Goal: Contribute content: Contribute content

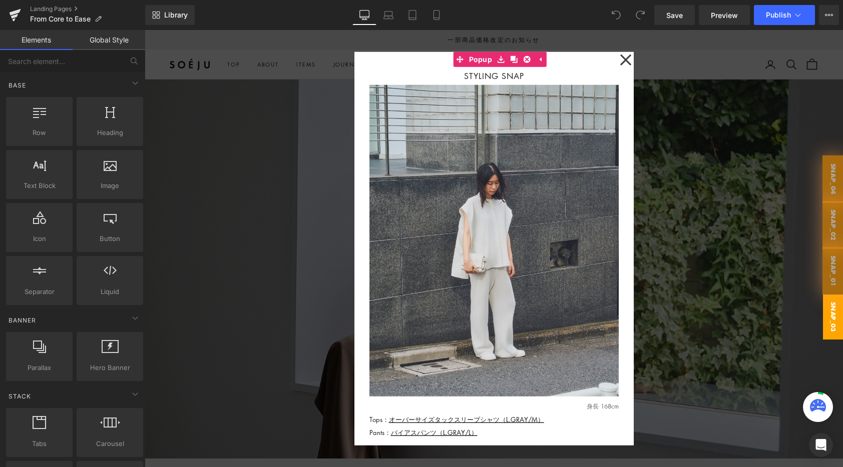
click at [246, 282] on div at bounding box center [494, 248] width 698 height 437
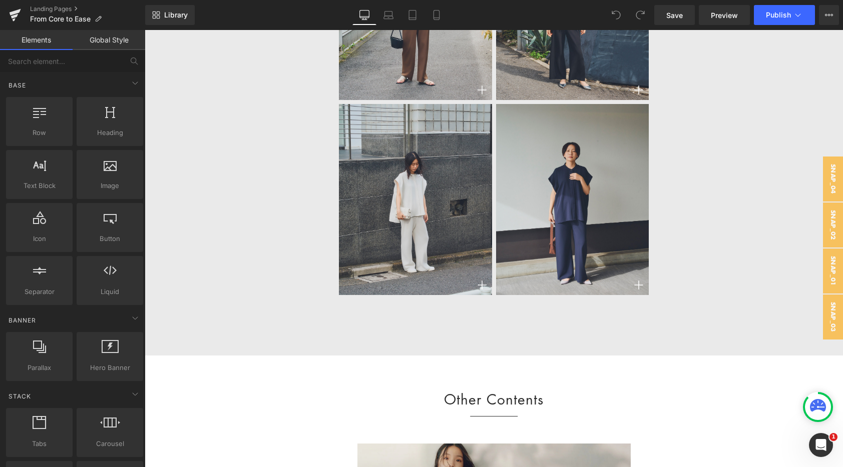
scroll to position [4269, 0]
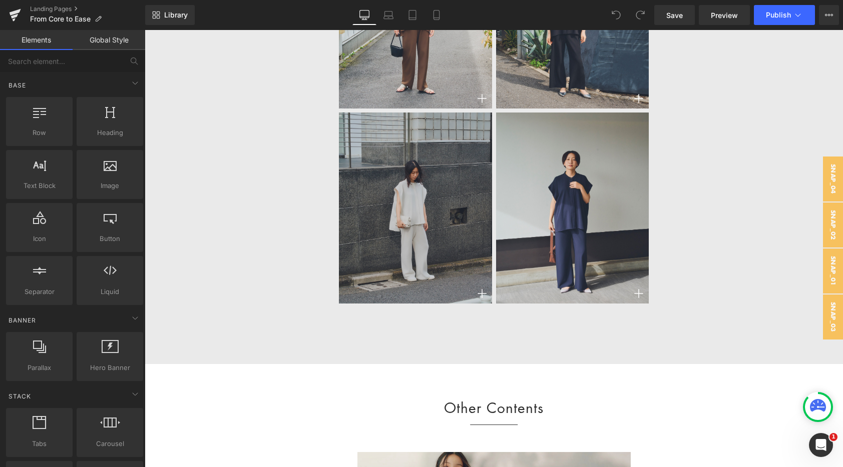
click at [438, 142] on img at bounding box center [415, 208] width 153 height 191
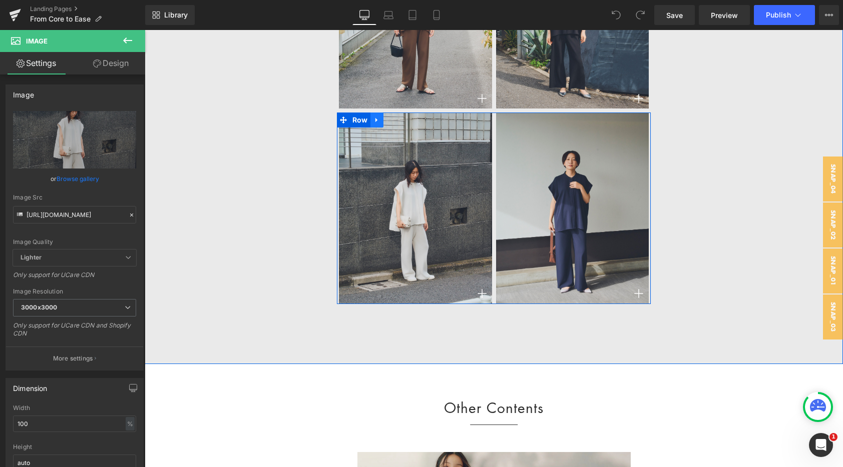
click at [374, 118] on icon at bounding box center [376, 121] width 7 height 8
click at [386, 117] on icon at bounding box center [389, 121] width 7 height 8
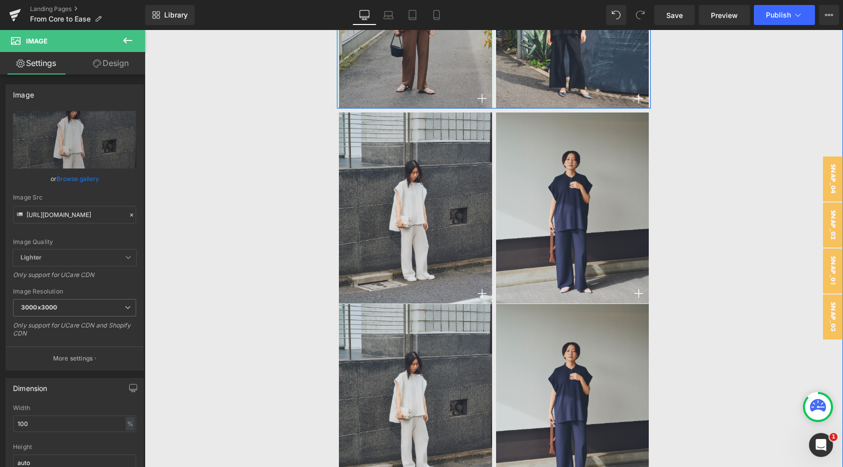
scroll to position [4143, 0]
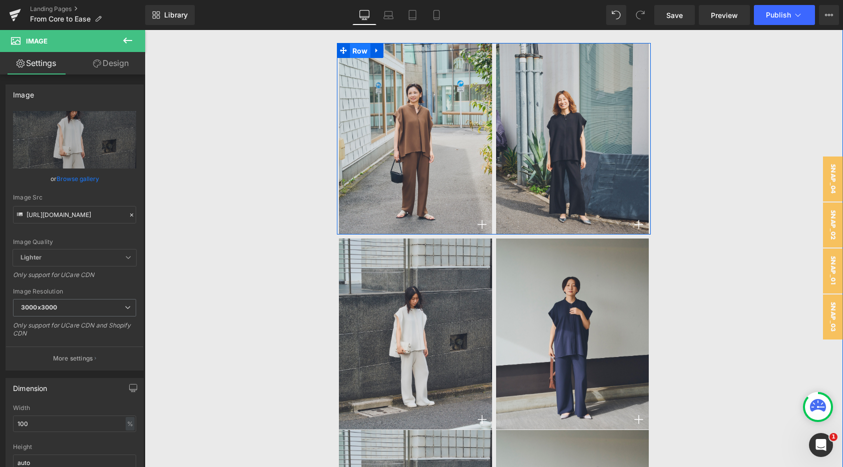
click at [361, 52] on span "Row" at bounding box center [360, 51] width 21 height 15
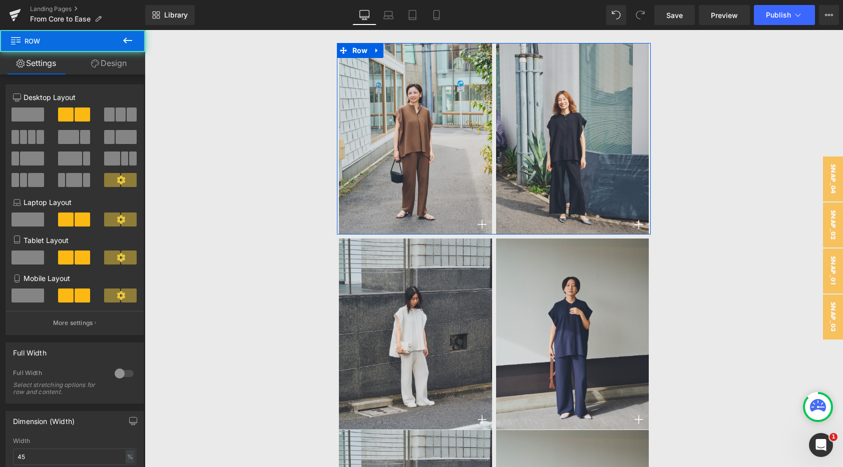
click at [126, 69] on link "Design" at bounding box center [109, 63] width 73 height 23
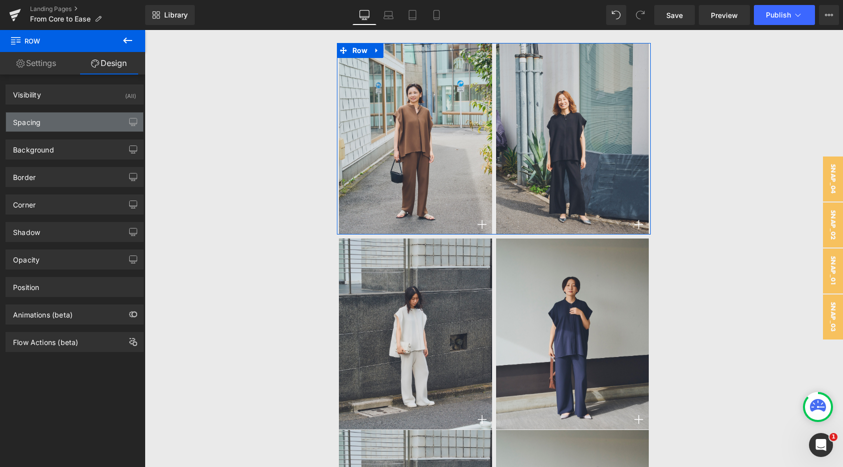
click at [80, 131] on div "Spacing" at bounding box center [74, 122] width 137 height 19
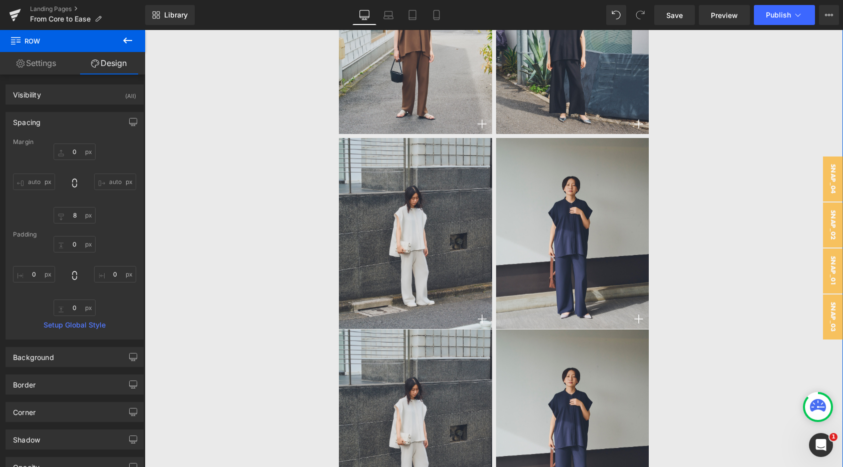
scroll to position [4254, 0]
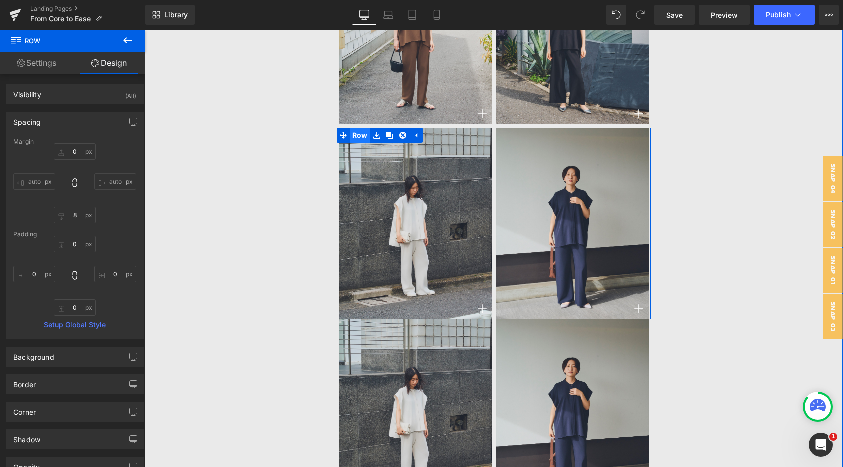
click at [353, 132] on span "Row" at bounding box center [360, 135] width 21 height 15
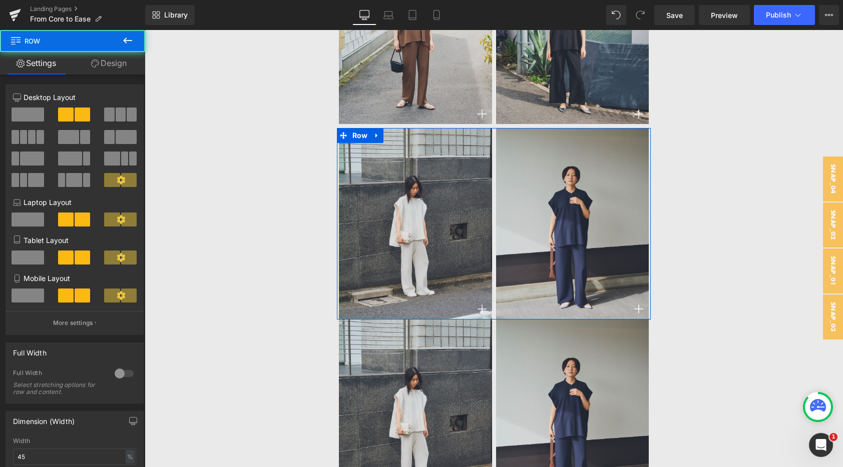
click at [109, 68] on link "Design" at bounding box center [109, 63] width 73 height 23
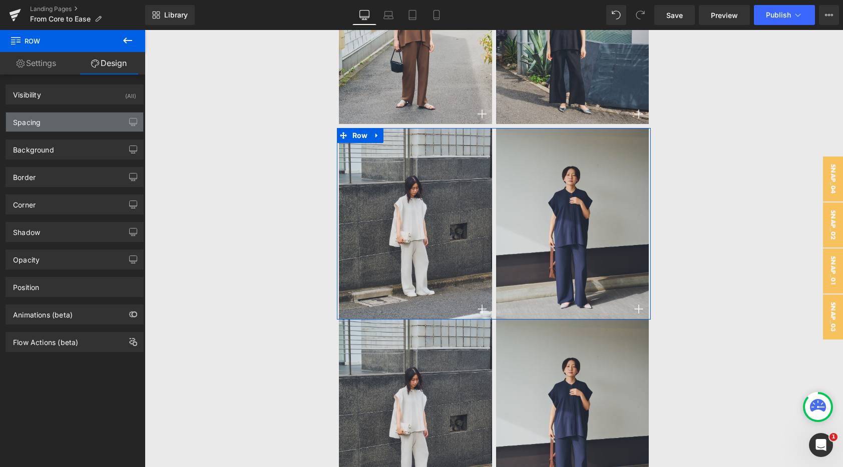
click at [79, 116] on div "Spacing" at bounding box center [74, 122] width 137 height 19
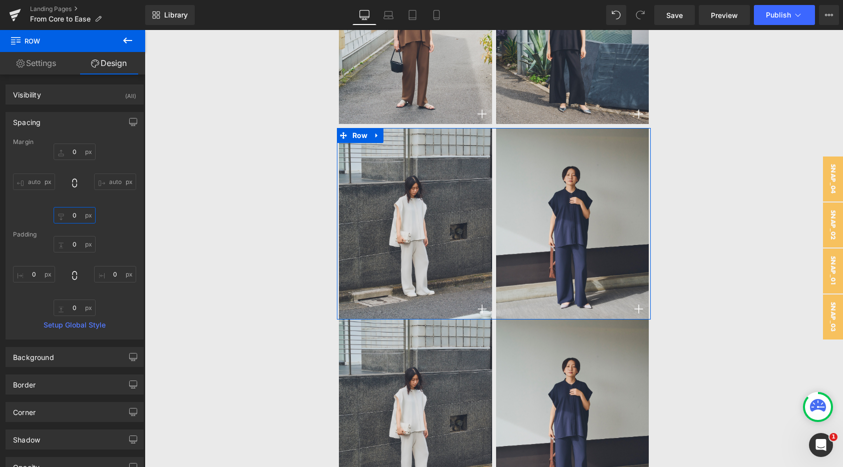
click at [80, 218] on input "text" at bounding box center [75, 215] width 42 height 17
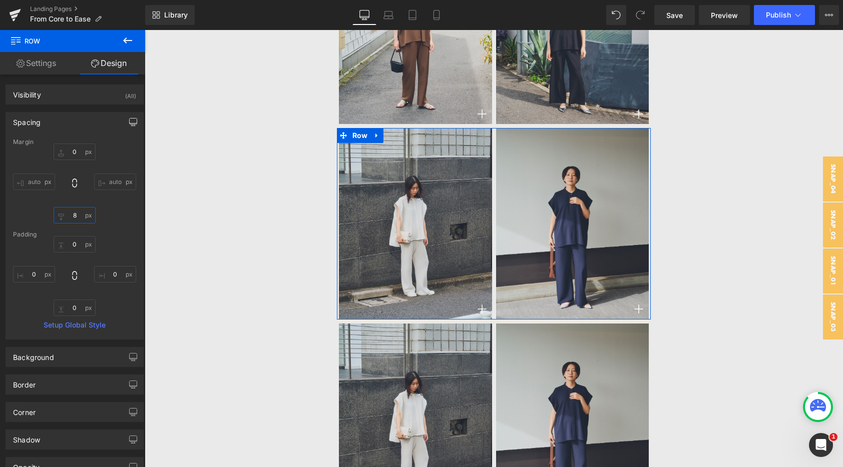
type input "8"
click at [129, 117] on button "button" at bounding box center [133, 122] width 16 height 19
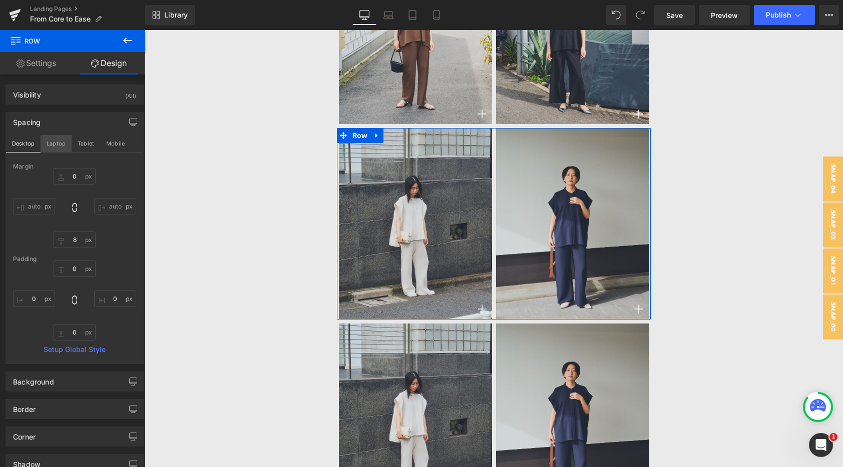
click at [62, 137] on button "Laptop" at bounding box center [56, 143] width 31 height 17
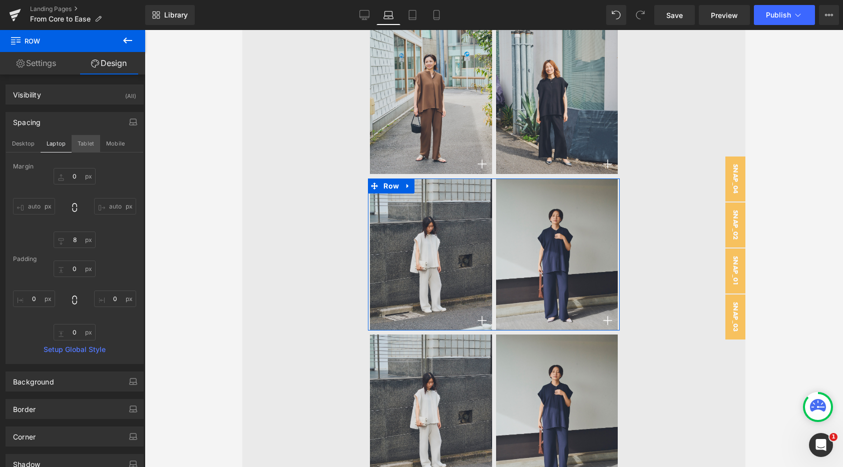
click at [84, 137] on button "Tablet" at bounding box center [86, 143] width 29 height 17
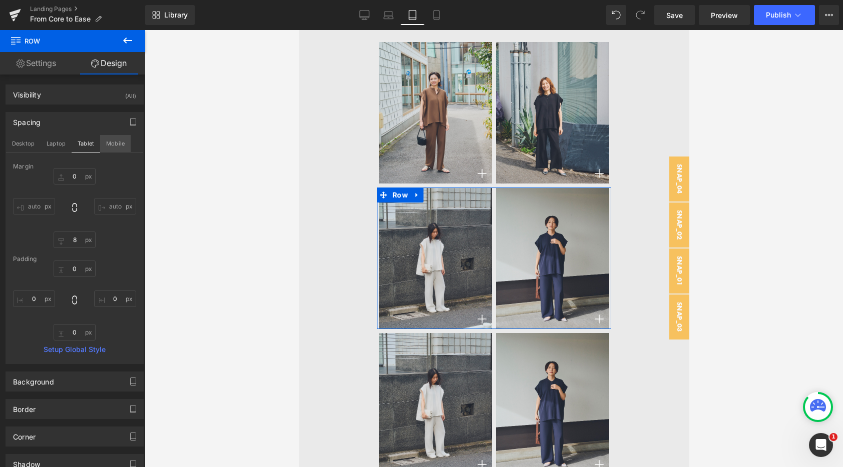
click at [110, 138] on button "Mobile" at bounding box center [115, 143] width 31 height 17
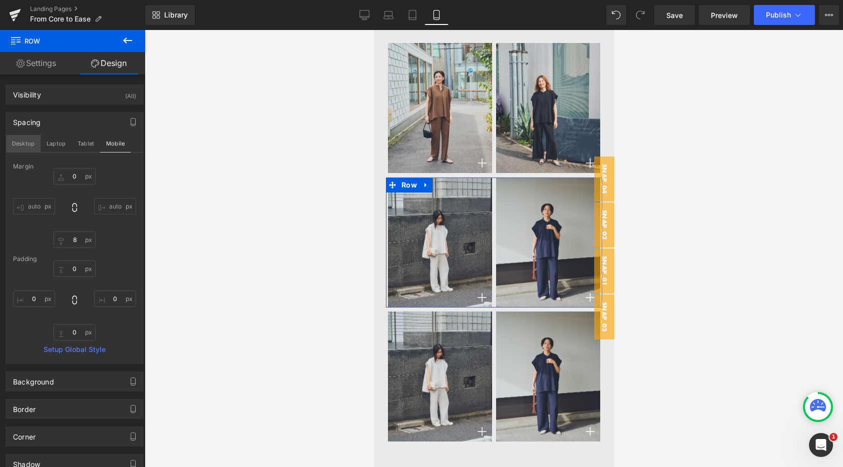
click at [27, 145] on button "Desktop" at bounding box center [23, 143] width 35 height 17
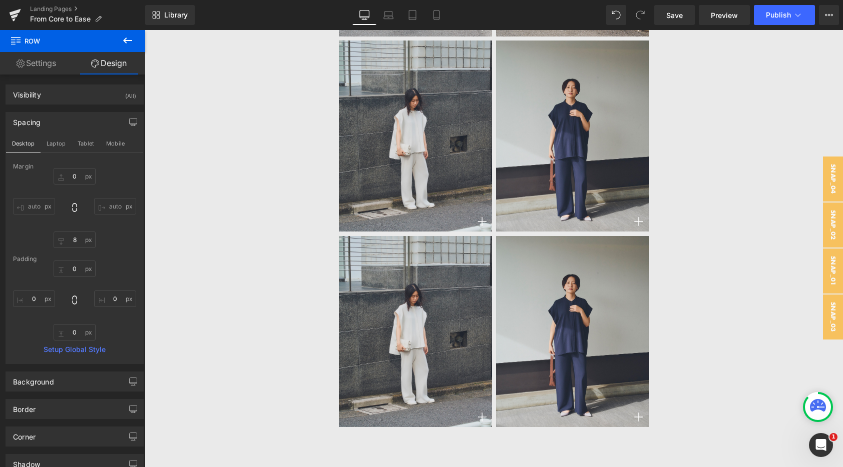
scroll to position [4342, 0]
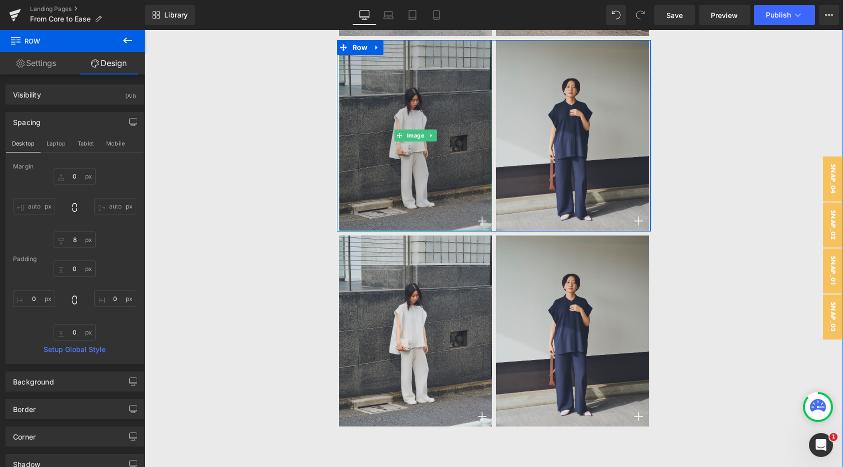
click at [396, 178] on img at bounding box center [415, 135] width 153 height 191
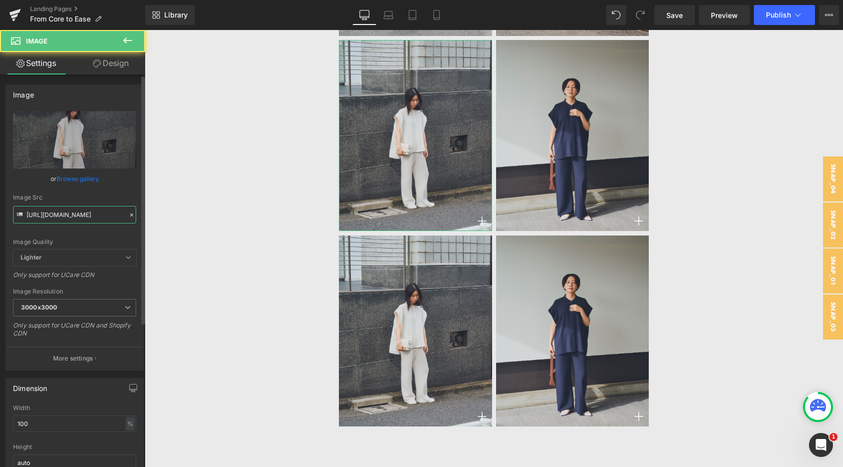
click at [80, 213] on input "[URL][DOMAIN_NAME]" at bounding box center [74, 215] width 123 height 18
click at [83, 214] on input "[URL][DOMAIN_NAME]" at bounding box center [74, 215] width 123 height 18
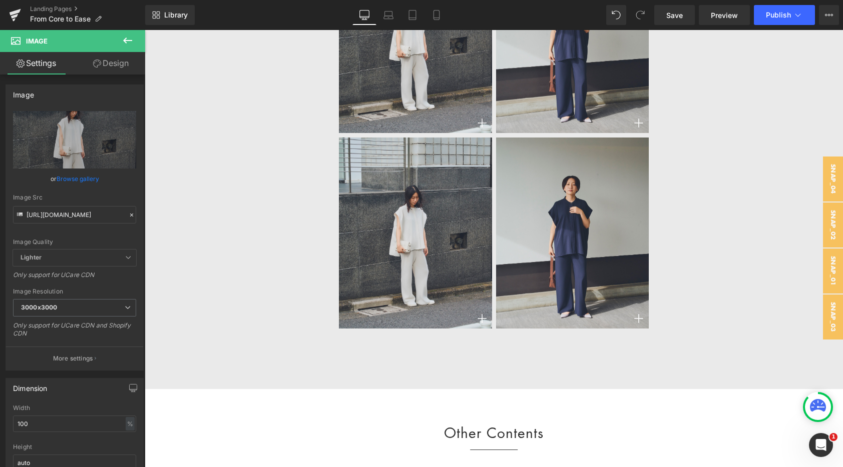
scroll to position [0, 0]
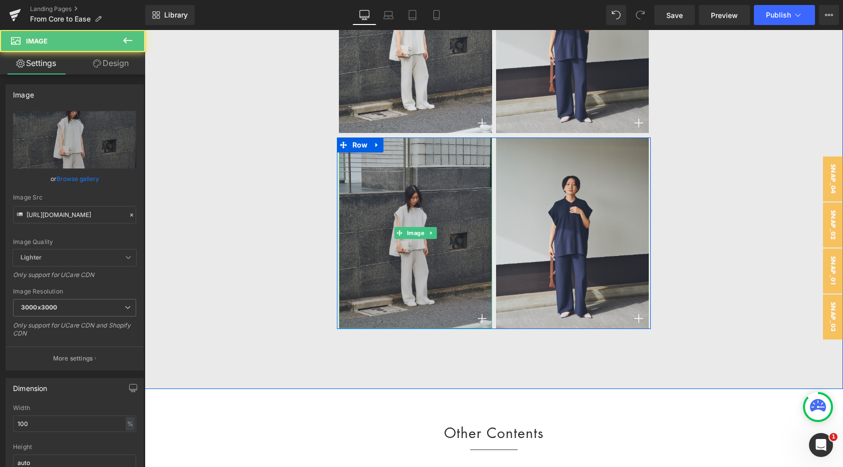
click at [391, 298] on img at bounding box center [415, 233] width 153 height 191
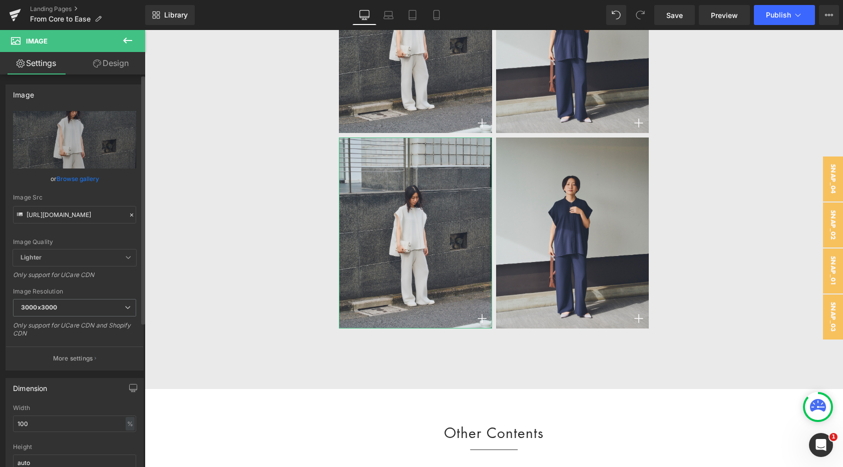
click at [128, 214] on icon at bounding box center [131, 215] width 7 height 7
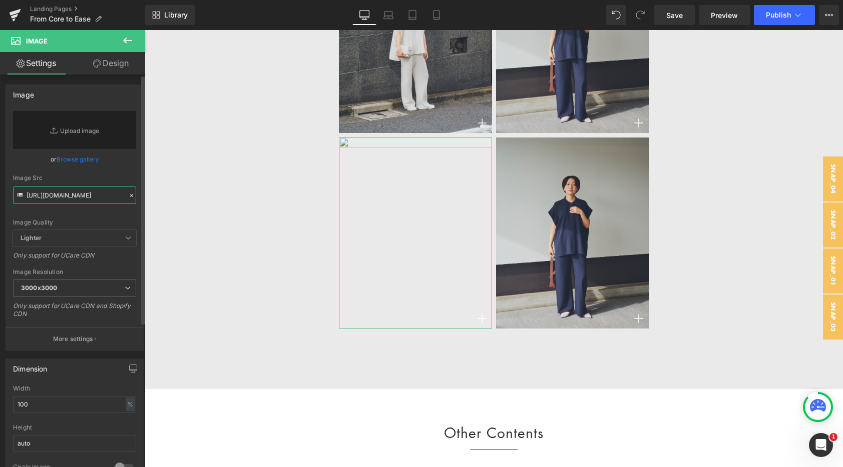
click at [67, 199] on input "[URL][DOMAIN_NAME]" at bounding box center [74, 196] width 123 height 18
paste input "[URL][DOMAIN_NAME]"
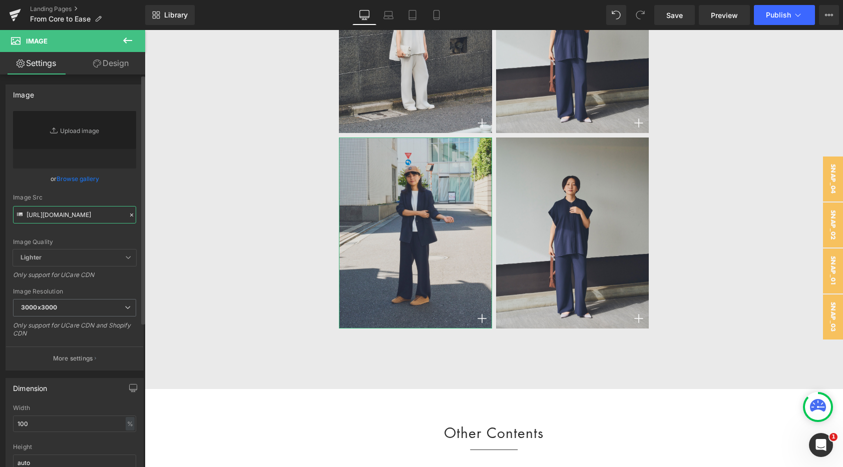
type input "[URL][DOMAIN_NAME]"
click at [117, 193] on div "Image Quality Lighter Lightest Lighter Lighter Lightest Only support for UCare …" at bounding box center [74, 180] width 123 height 139
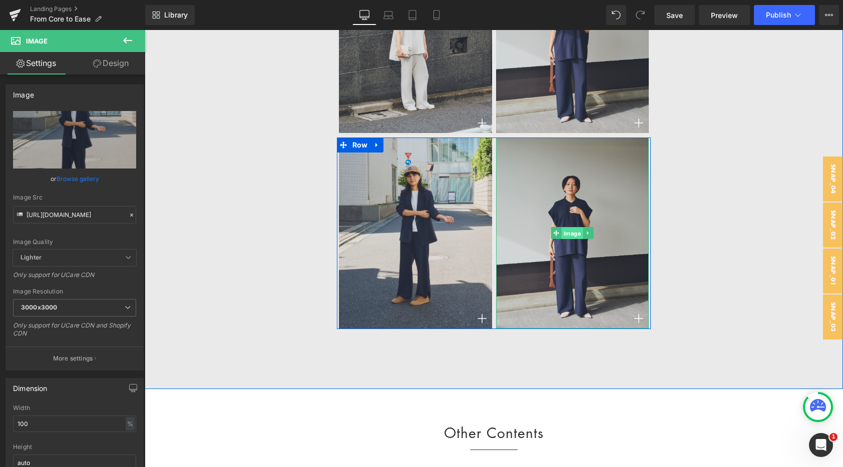
click at [570, 231] on span "Image" at bounding box center [572, 234] width 22 height 12
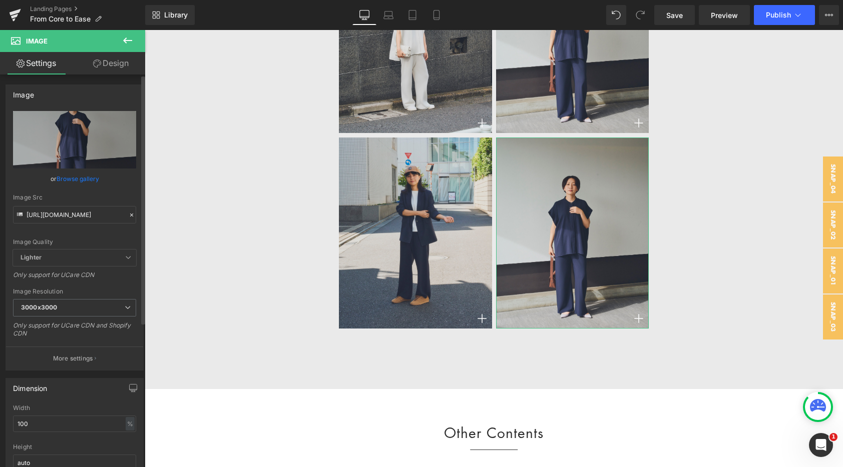
click at [130, 214] on icon at bounding box center [131, 215] width 3 height 3
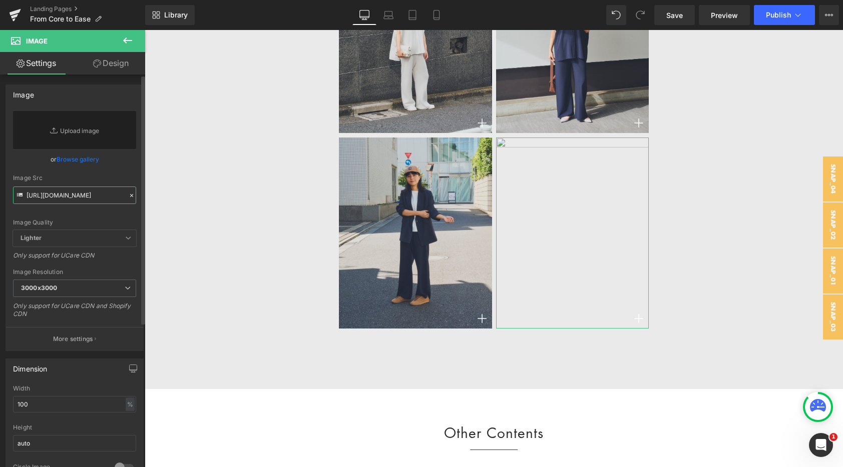
click at [72, 193] on input "[URL][DOMAIN_NAME]" at bounding box center [74, 196] width 123 height 18
paste input "[URL][DOMAIN_NAME]"
type input "[URL][DOMAIN_NAME]"
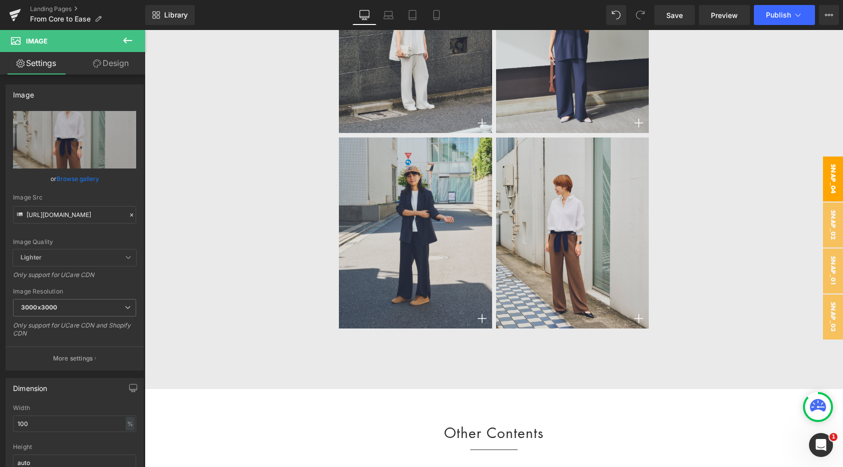
click at [831, 157] on span "snap_04" at bounding box center [833, 179] width 20 height 45
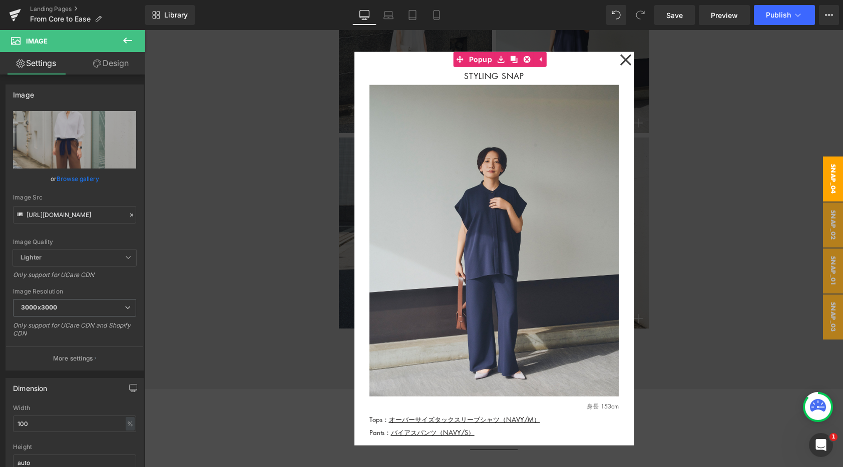
scroll to position [0, 0]
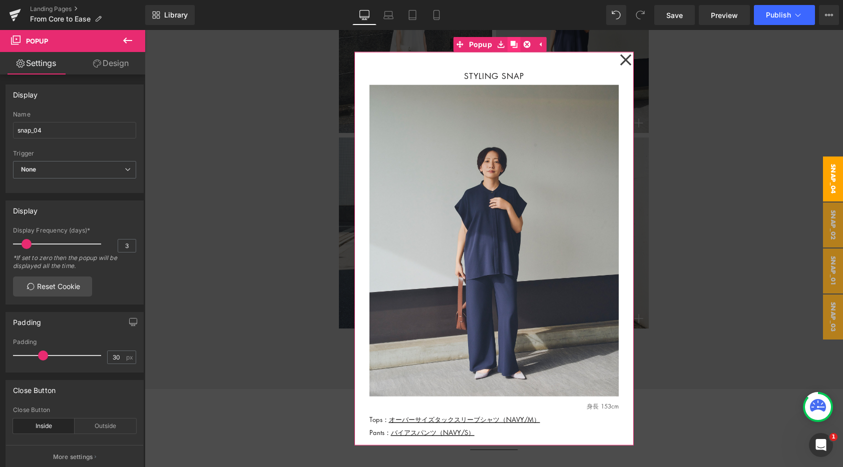
click at [511, 44] on icon at bounding box center [513, 44] width 7 height 7
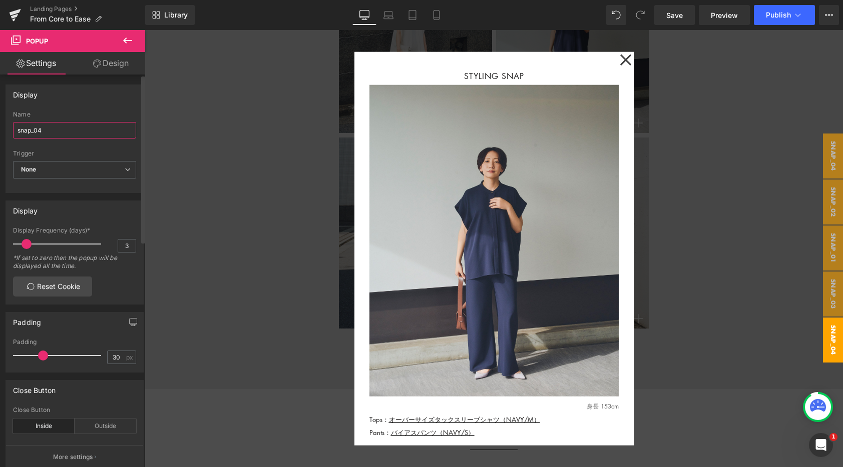
click at [48, 132] on input "snap_04" at bounding box center [74, 130] width 123 height 17
type input "snap_05"
click at [254, 211] on div at bounding box center [494, 248] width 698 height 437
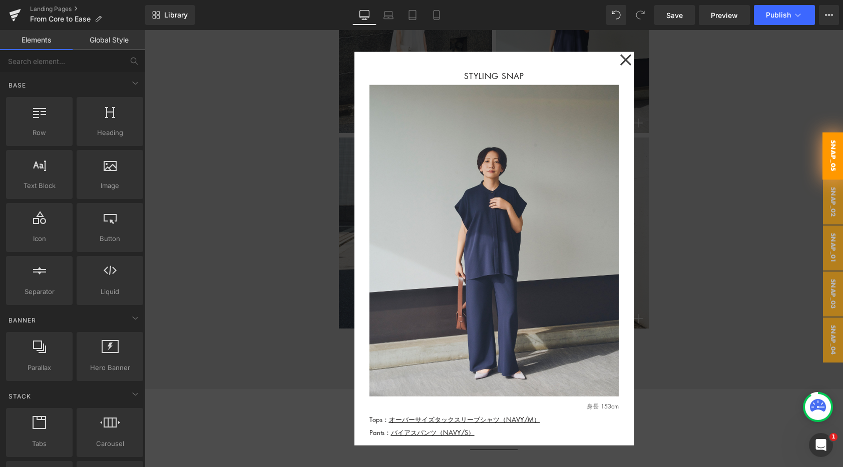
click at [330, 208] on div at bounding box center [494, 248] width 698 height 437
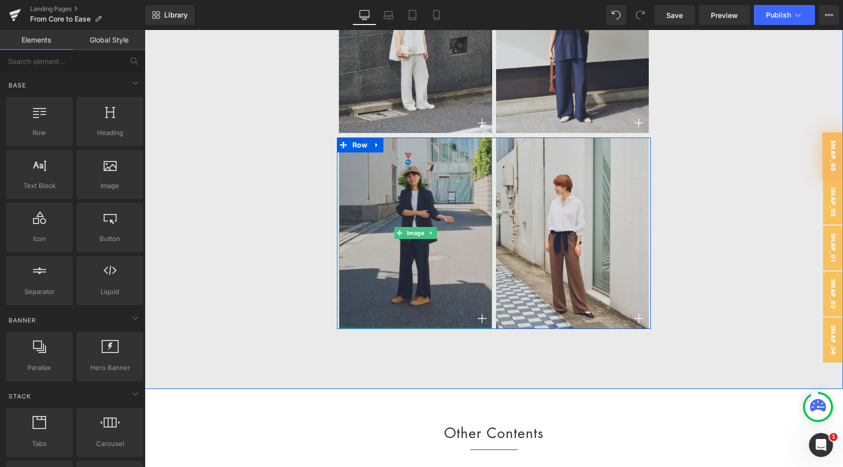
click at [381, 195] on img at bounding box center [415, 233] width 153 height 191
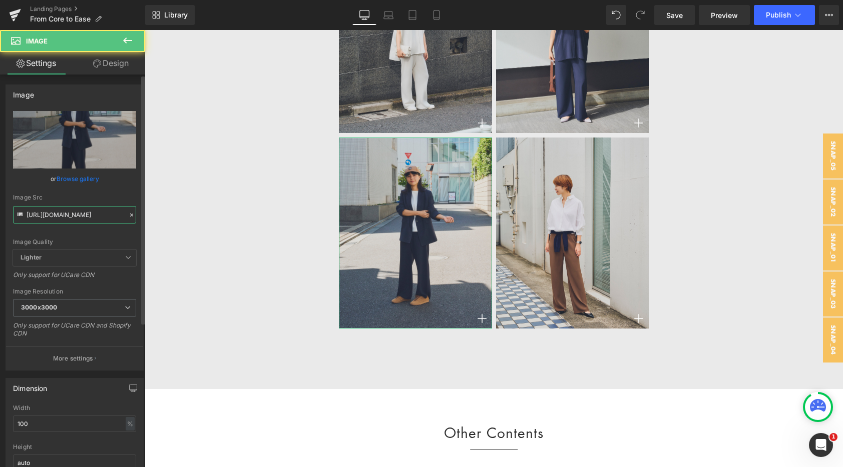
click at [99, 212] on input "[URL][DOMAIN_NAME]" at bounding box center [74, 215] width 123 height 18
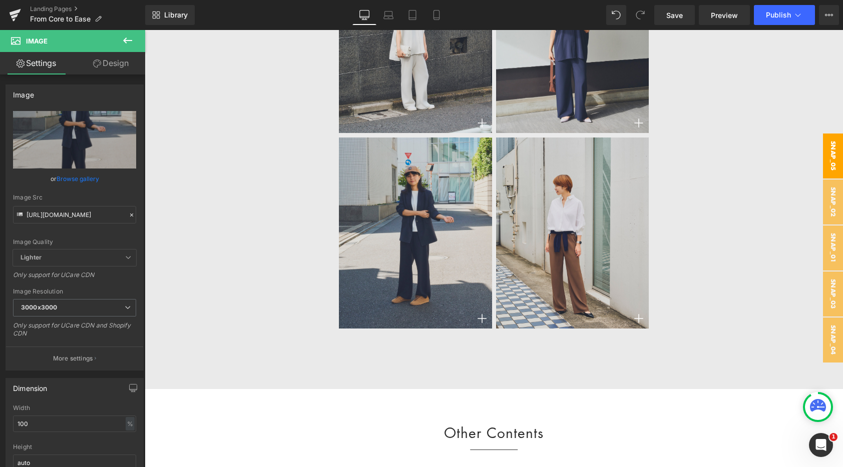
click at [834, 159] on span "snap_05" at bounding box center [833, 156] width 20 height 45
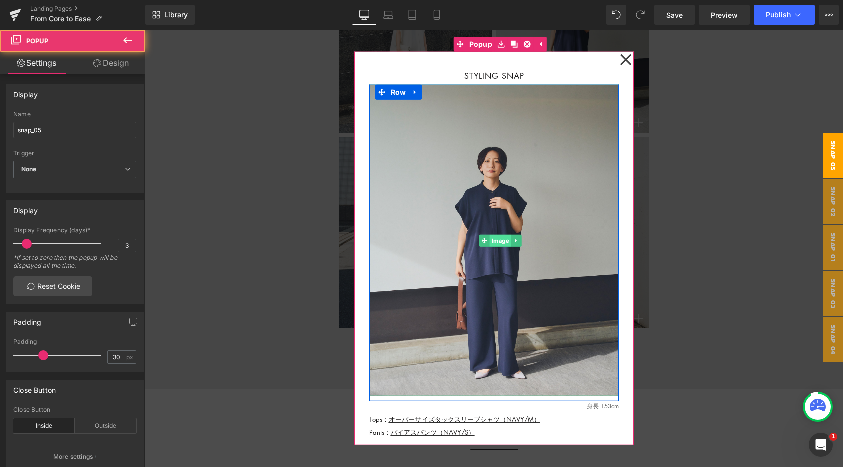
click at [499, 242] on span "Image" at bounding box center [500, 241] width 22 height 12
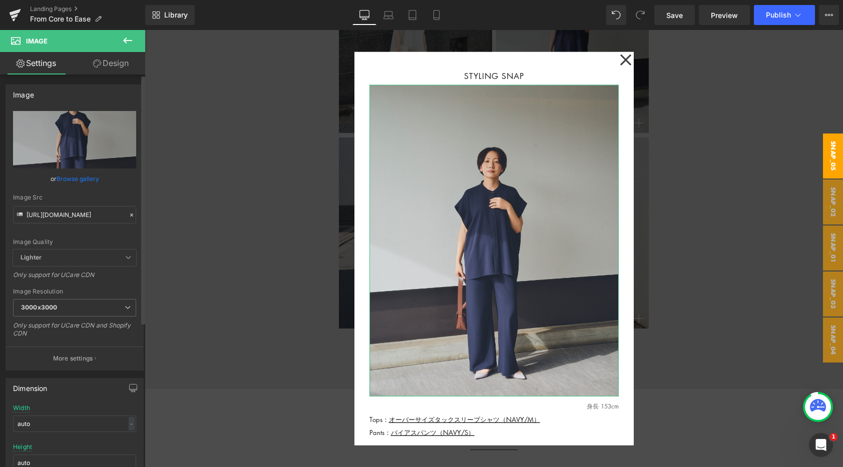
click at [128, 213] on icon at bounding box center [131, 215] width 7 height 7
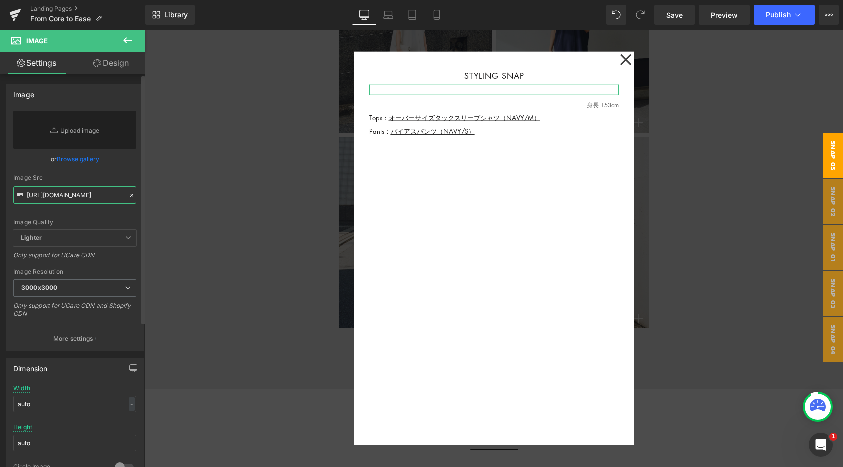
click at [72, 197] on input "[URL][DOMAIN_NAME]" at bounding box center [74, 196] width 123 height 18
paste input "[URL][DOMAIN_NAME]"
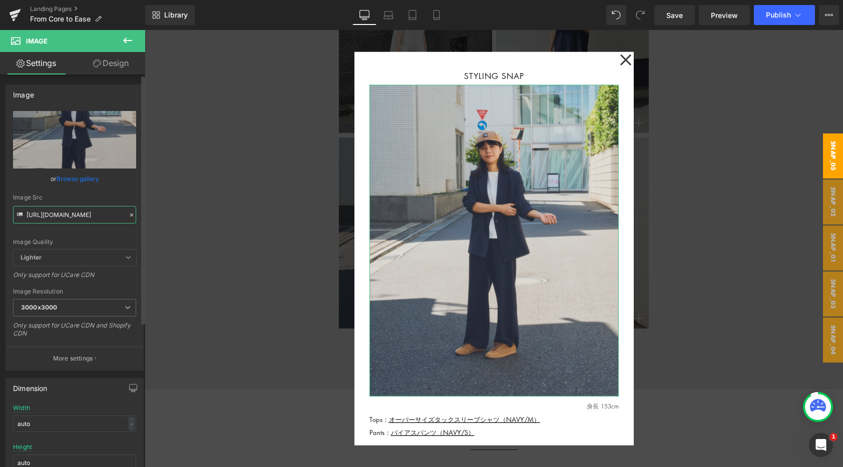
type input "[URL][DOMAIN_NAME]"
click at [120, 182] on div "or Browse gallery" at bounding box center [74, 179] width 123 height 11
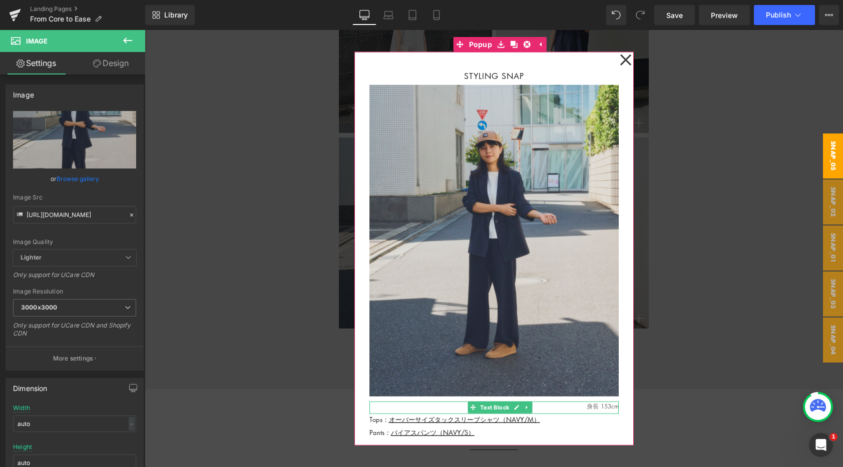
click at [613, 405] on p "身長 153cm" at bounding box center [493, 407] width 249 height 10
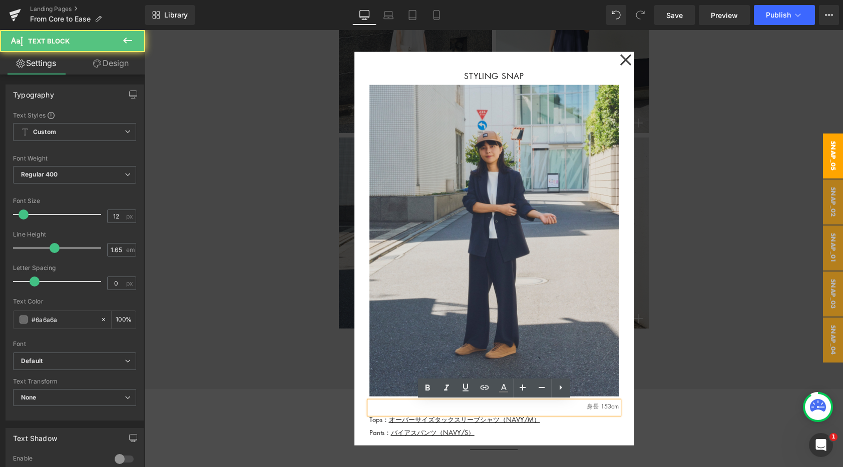
click at [611, 405] on p "身長 153cm" at bounding box center [493, 407] width 249 height 10
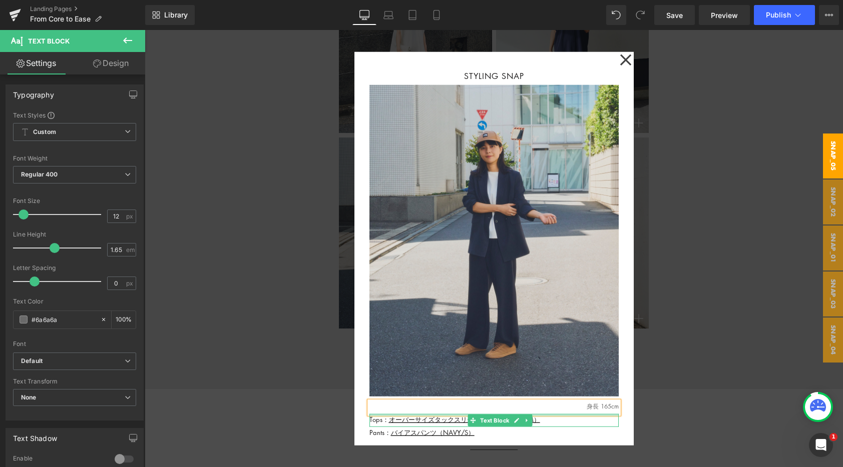
scroll to position [10, 0]
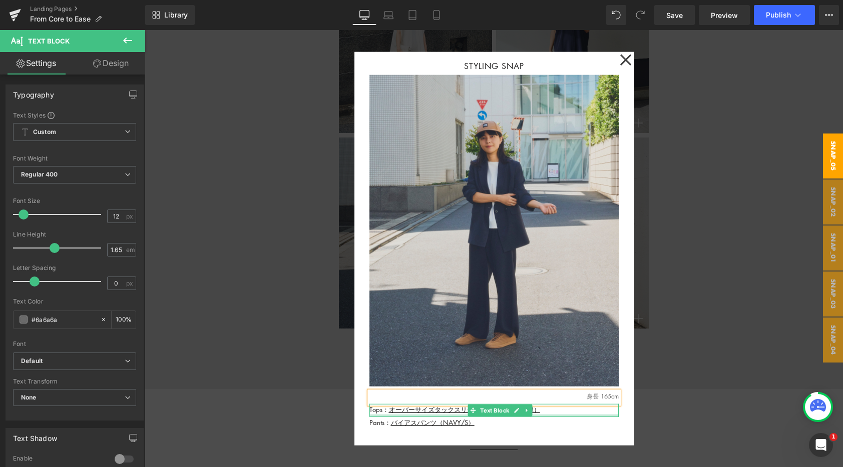
click at [380, 415] on div at bounding box center [493, 416] width 249 height 3
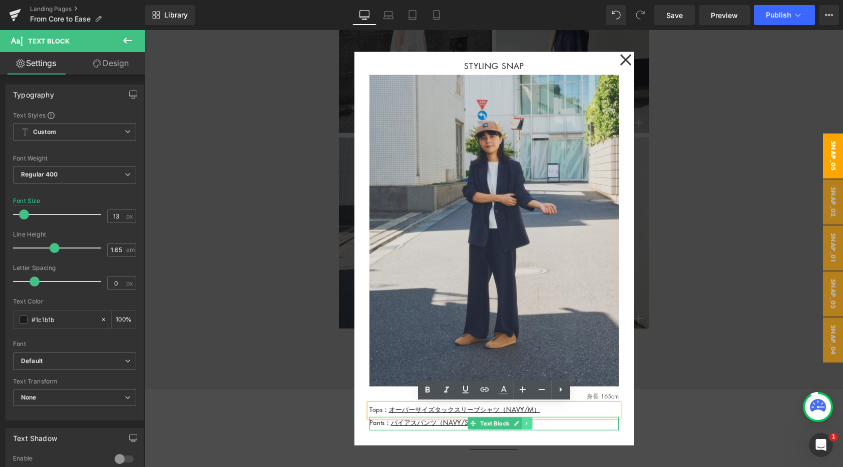
click at [528, 423] on icon at bounding box center [527, 424] width 6 height 6
click at [521, 423] on icon at bounding box center [522, 424] width 6 height 6
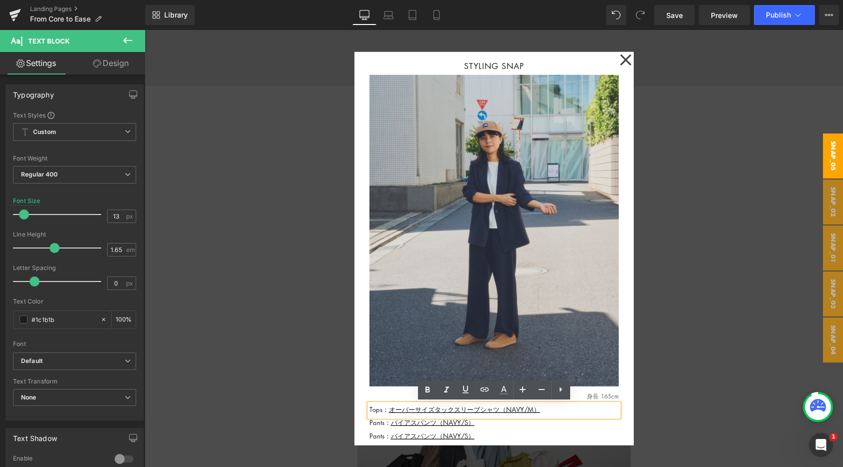
scroll to position [4801, 0]
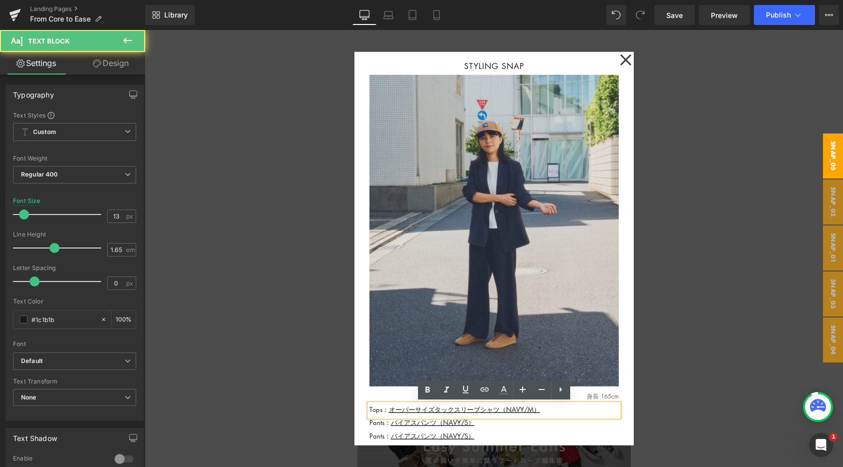
click at [383, 411] on p "Tops： オーバーサイズタックスリーブシャツ（NAVY/M）" at bounding box center [493, 409] width 249 height 11
drag, startPoint x: 383, startPoint y: 411, endPoint x: 362, endPoint y: 411, distance: 21.0
click at [362, 411] on div "STYLING SNAP Text Block Image Row 身長 165cm Text Block Tops： オーバーサイズタックスリーブシャツ（N…" at bounding box center [493, 249] width 279 height 394
drag, startPoint x: 554, startPoint y: 411, endPoint x: 456, endPoint y: 411, distance: 97.6
click at [456, 411] on p "Jacket： オーバーサイズタックスリーブシャツ（NAVY/M）" at bounding box center [493, 409] width 249 height 11
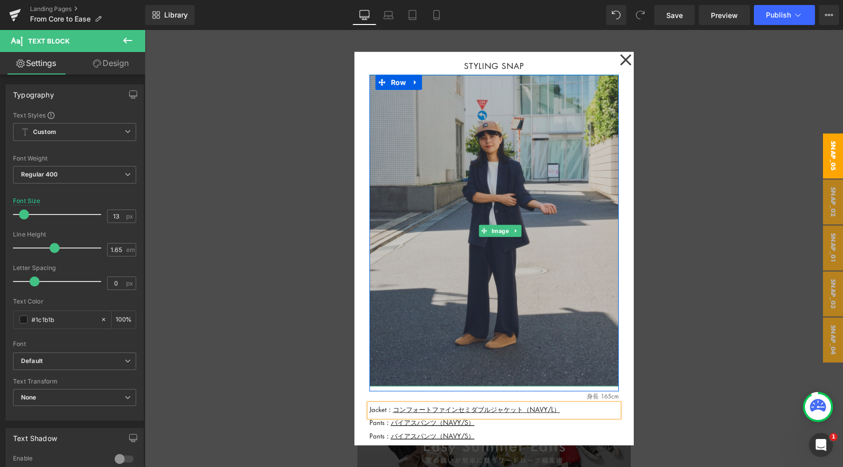
scroll to position [23, 0]
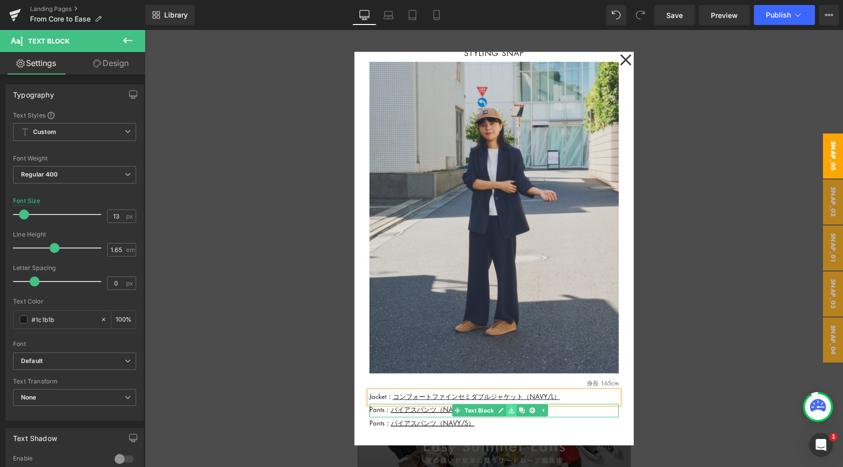
click at [507, 412] on link at bounding box center [511, 411] width 11 height 12
click at [501, 412] on icon at bounding box center [501, 411] width 6 height 6
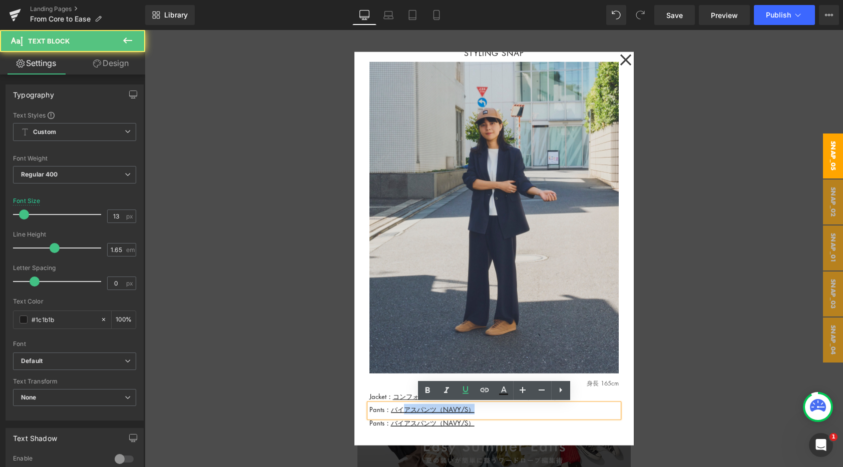
drag, startPoint x: 501, startPoint y: 412, endPoint x: 406, endPoint y: 410, distance: 95.1
click at [406, 410] on p "Pants： バイアスパンツ（NAVY/S）" at bounding box center [493, 409] width 249 height 11
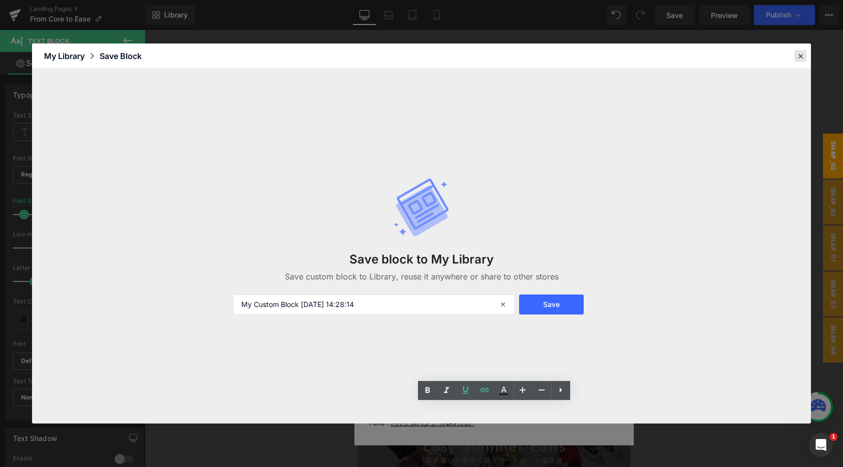
click at [798, 59] on icon at bounding box center [800, 56] width 9 height 9
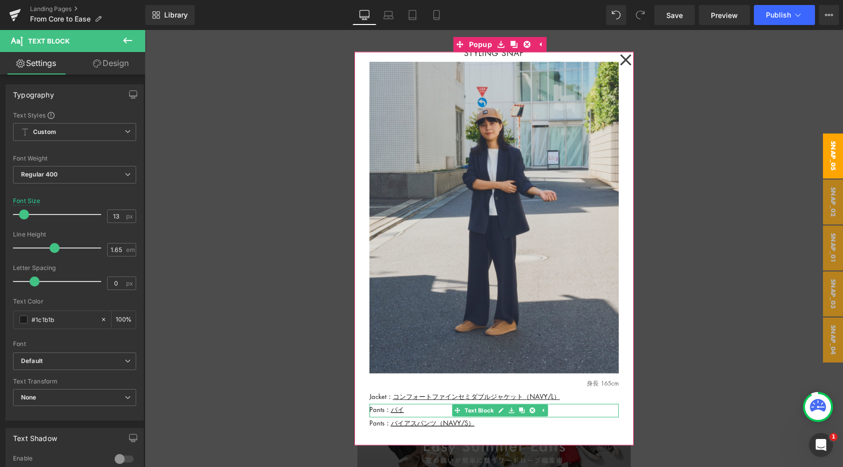
click at [417, 407] on p "Pants： バイ" at bounding box center [493, 409] width 249 height 11
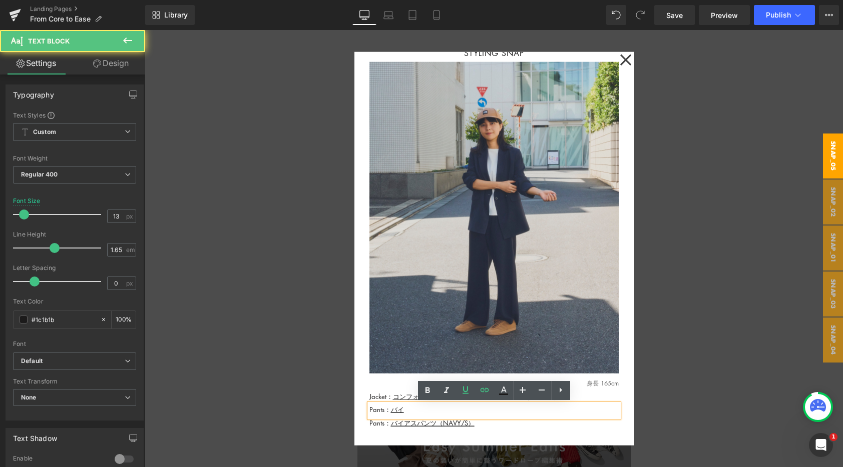
click at [417, 407] on p "Pants： バイ" at bounding box center [493, 409] width 249 height 11
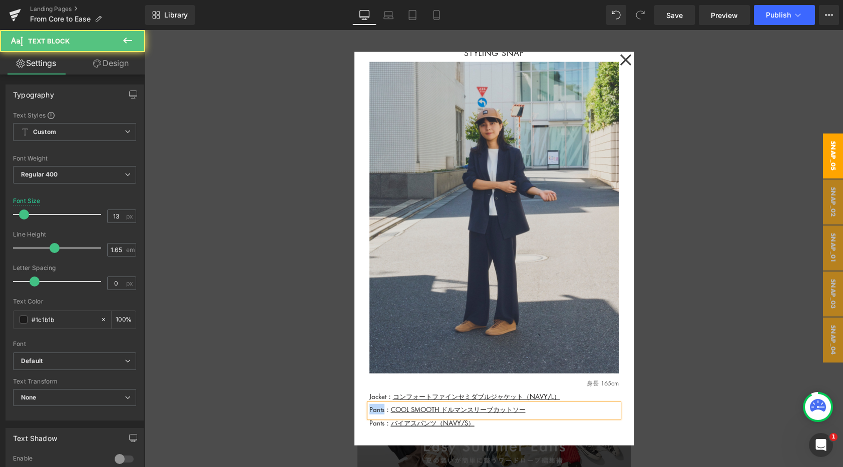
drag, startPoint x: 384, startPoint y: 410, endPoint x: 345, endPoint y: 409, distance: 39.0
click at [541, 412] on p "Inner： COOL SMOOTH ドルマンスリーブカットソー" at bounding box center [493, 409] width 249 height 11
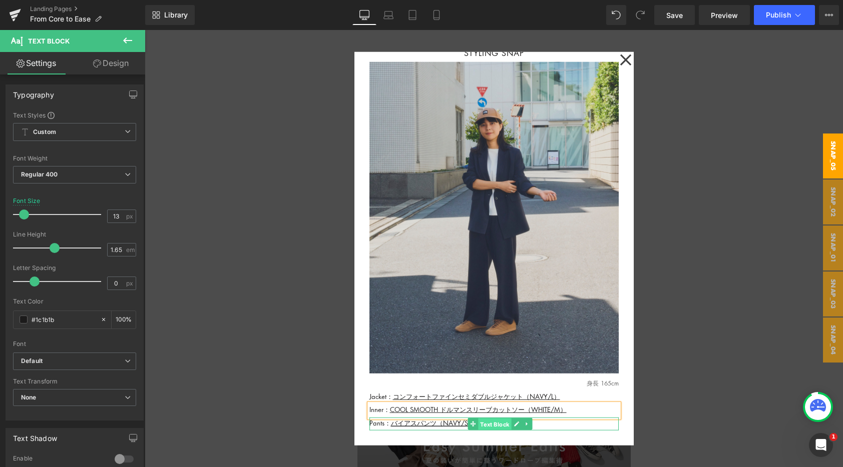
click at [480, 425] on span "Text Block" at bounding box center [494, 424] width 33 height 12
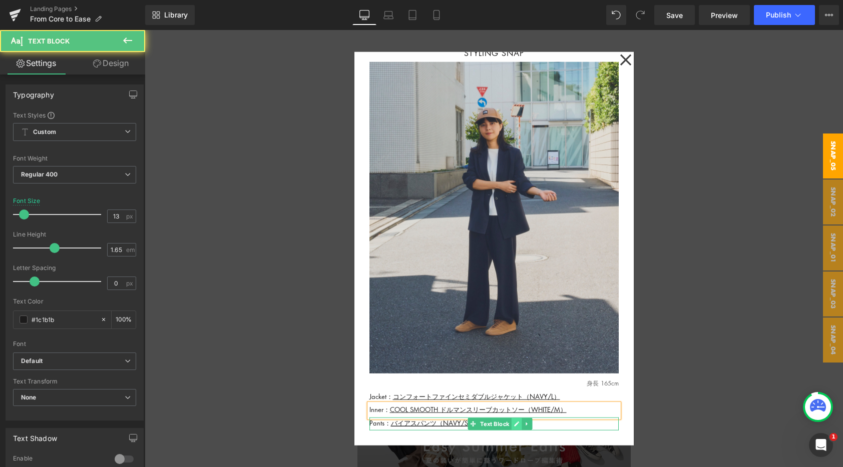
click at [512, 425] on link at bounding box center [516, 424] width 11 height 12
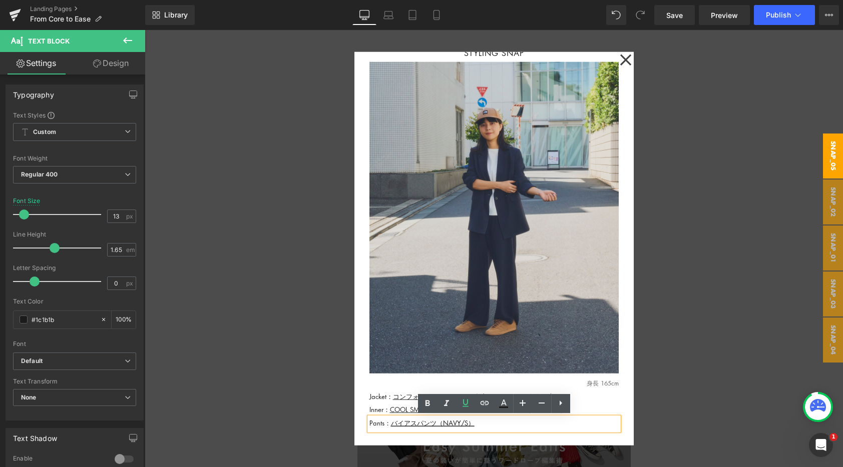
click at [477, 425] on p "Pants： バイアスパンツ（NAVY/S）" at bounding box center [493, 422] width 249 height 11
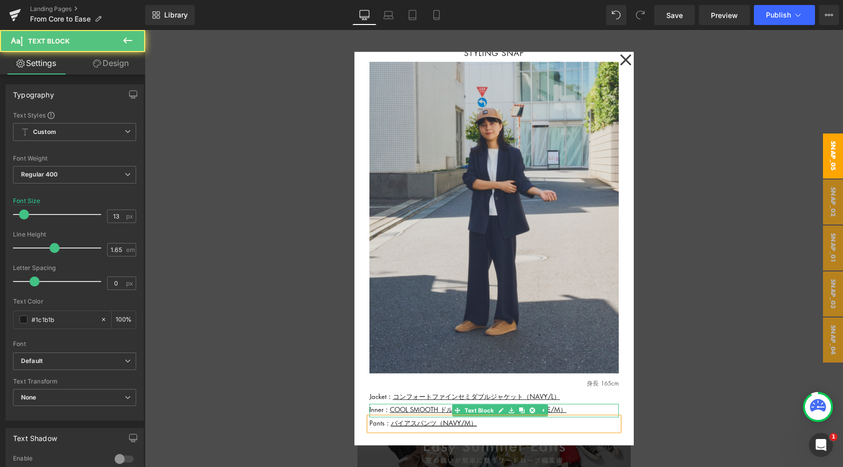
click at [577, 409] on p "Inner： COOL SMOOTH ドルマンスリーブカットソー（WHITE/M）" at bounding box center [493, 409] width 249 height 11
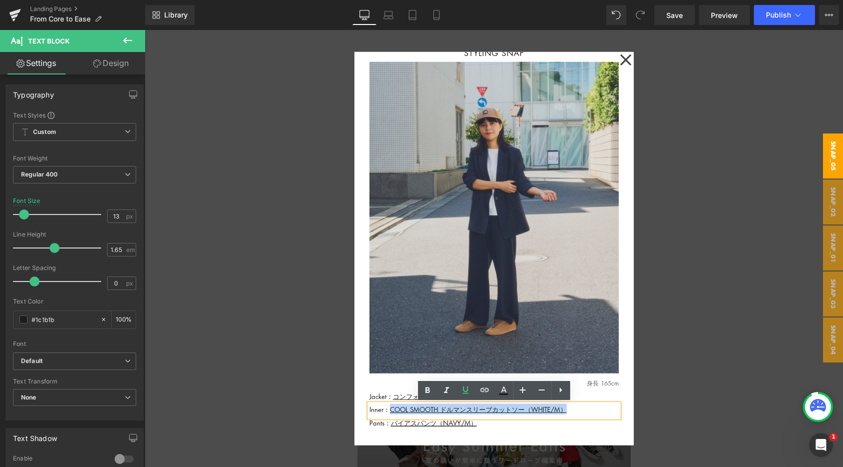
drag, startPoint x: 577, startPoint y: 409, endPoint x: 389, endPoint y: 410, distance: 188.6
click at [389, 410] on p "Inner： COOL SMOOTH ドルマンスリーブカットソー（WHITE/M）" at bounding box center [493, 409] width 249 height 11
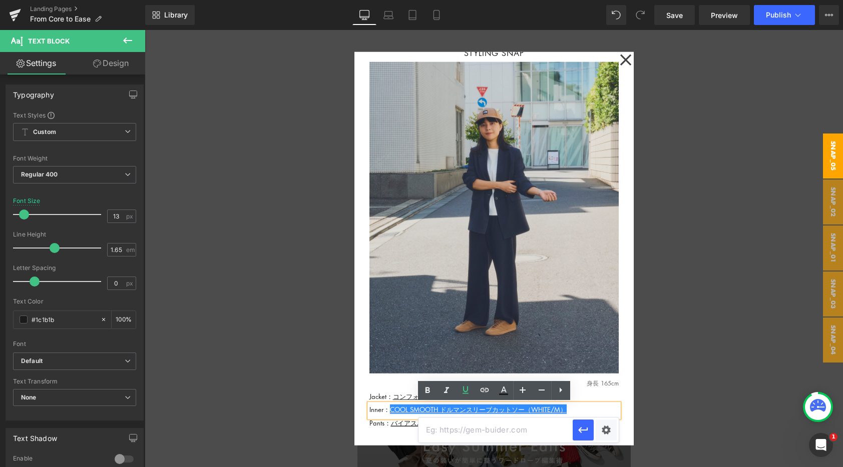
click at [456, 430] on input "text" at bounding box center [495, 430] width 154 height 25
paste input "[URL][DOMAIN_NAME]"
type input "[URL][DOMAIN_NAME]"
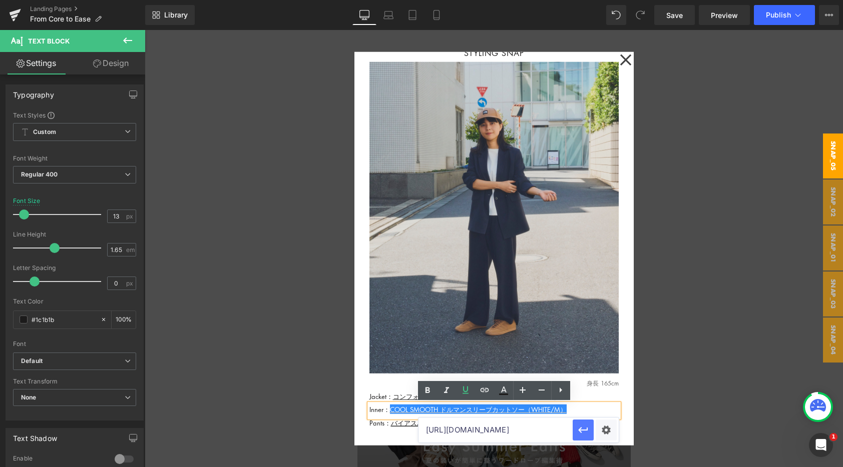
click at [585, 431] on icon "button" at bounding box center [583, 430] width 12 height 12
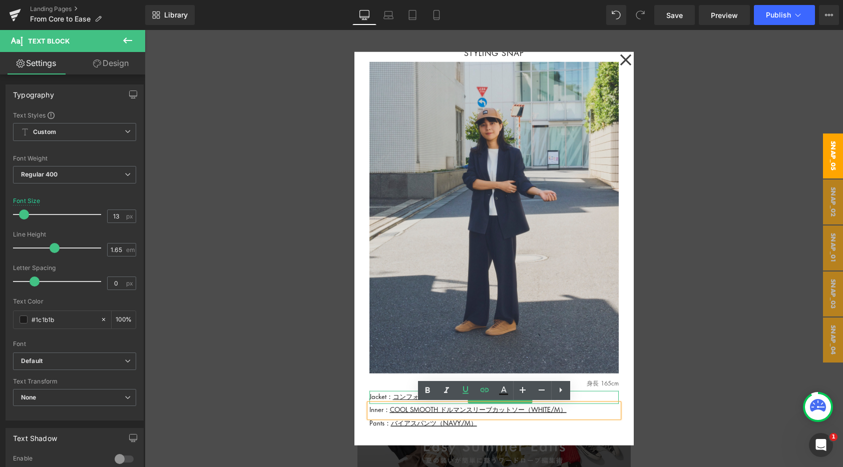
click at [584, 396] on p "Jacket： コンフォートファインセミダブルジャケット（NAVY/L）" at bounding box center [493, 396] width 249 height 11
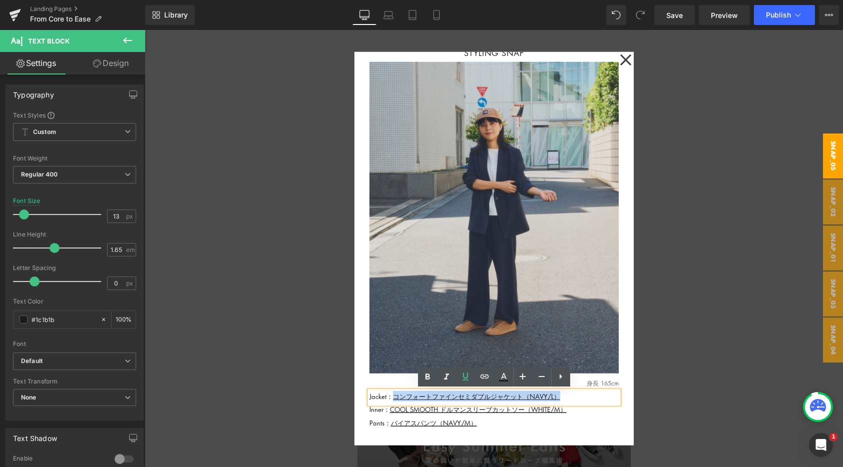
drag, startPoint x: 584, startPoint y: 396, endPoint x: 395, endPoint y: 396, distance: 189.6
click at [395, 396] on p "Jacket： コンフォートファインセミダブルジャケット（NAVY/L）" at bounding box center [493, 396] width 249 height 11
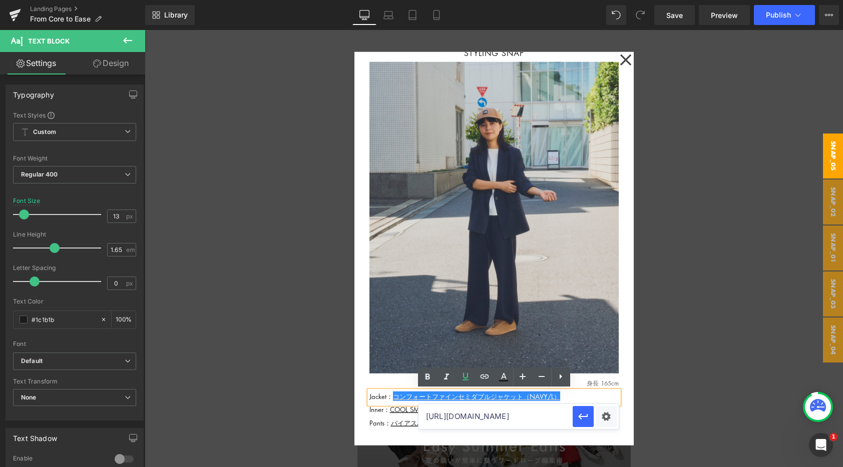
click at [444, 415] on input "[URL][DOMAIN_NAME]" at bounding box center [495, 416] width 154 height 25
paste input "[URL][DOMAIN_NAME]"
click at [501, 418] on input "[URL][DOMAIN_NAME]" at bounding box center [495, 416] width 154 height 25
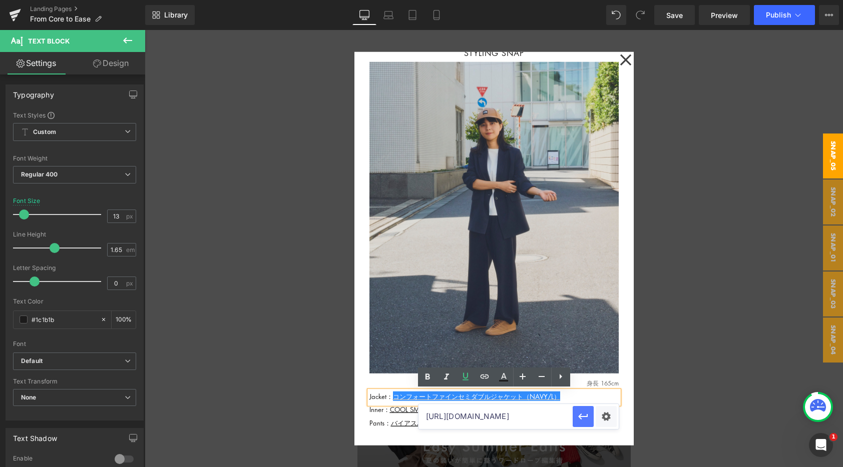
drag, startPoint x: 471, startPoint y: 417, endPoint x: 572, endPoint y: 417, distance: 100.6
click at [572, 417] on div "[URL][DOMAIN_NAME]" at bounding box center [518, 416] width 200 height 25
type input "[URL][DOMAIN_NAME]"
click at [583, 416] on icon "button" at bounding box center [583, 417] width 10 height 6
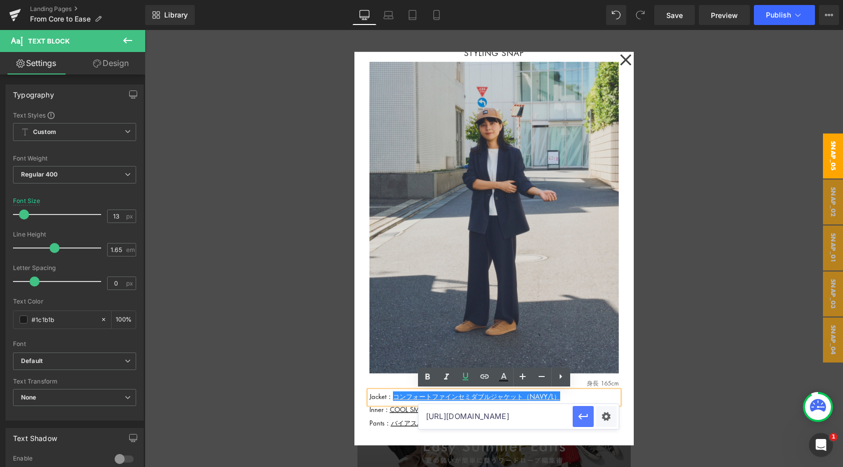
scroll to position [0, 0]
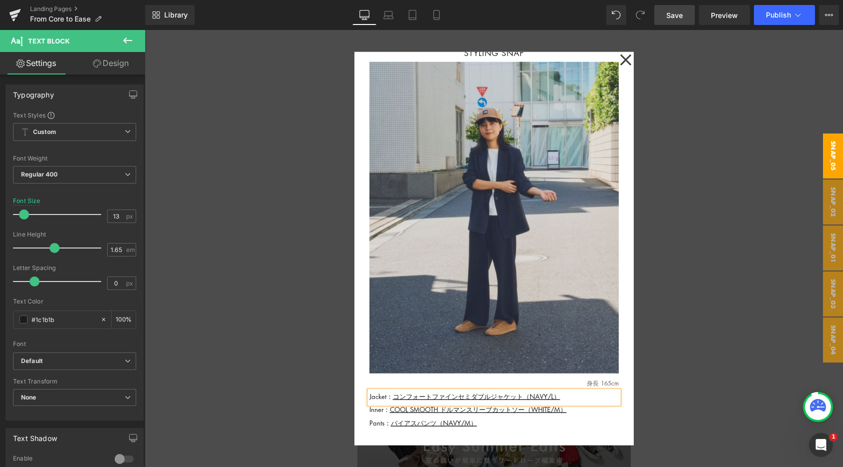
click at [678, 18] on span "Save" at bounding box center [674, 15] width 17 height 11
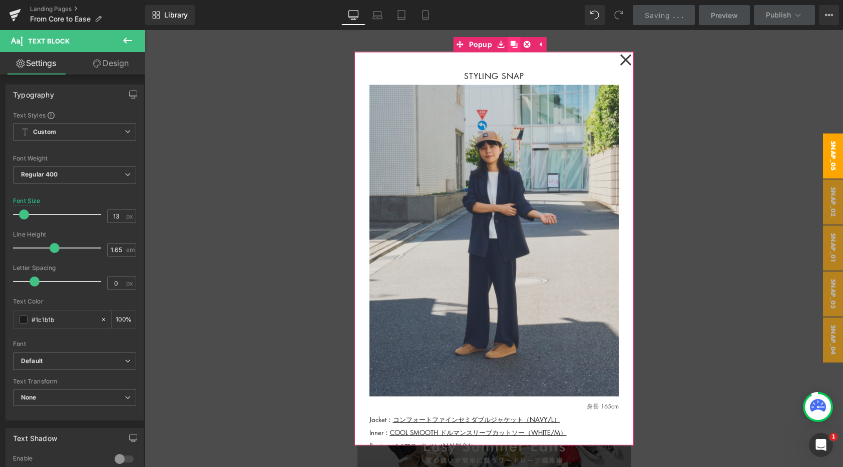
click at [516, 43] on icon at bounding box center [513, 44] width 7 height 7
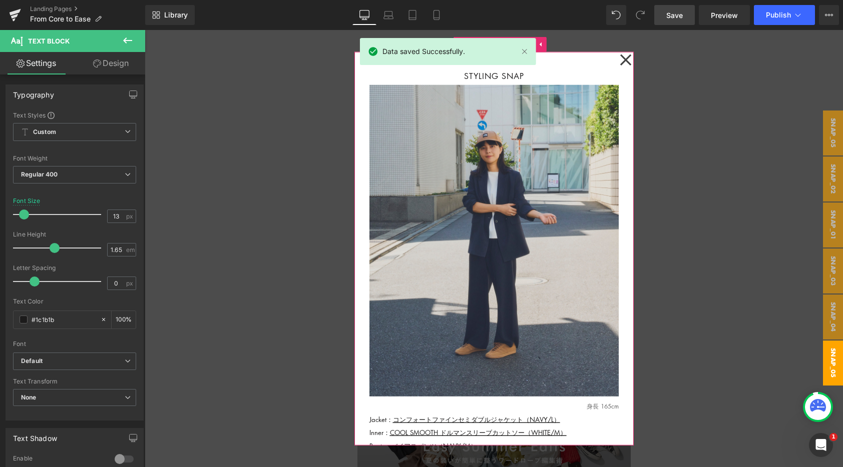
click at [557, 61] on div "STYLING SNAP Text Block Image Row 身長 165cm Text Block Jacket： コンフォートファインセミダブルジャ…" at bounding box center [493, 249] width 279 height 394
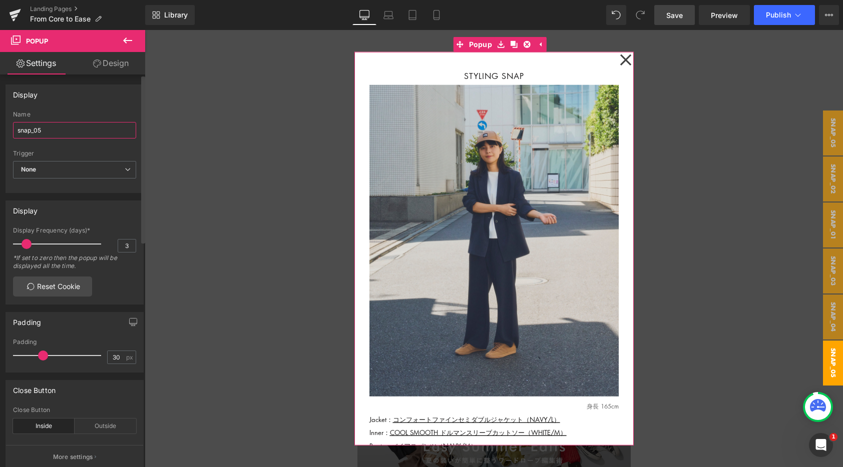
click at [52, 133] on input "snap_05" at bounding box center [74, 130] width 123 height 17
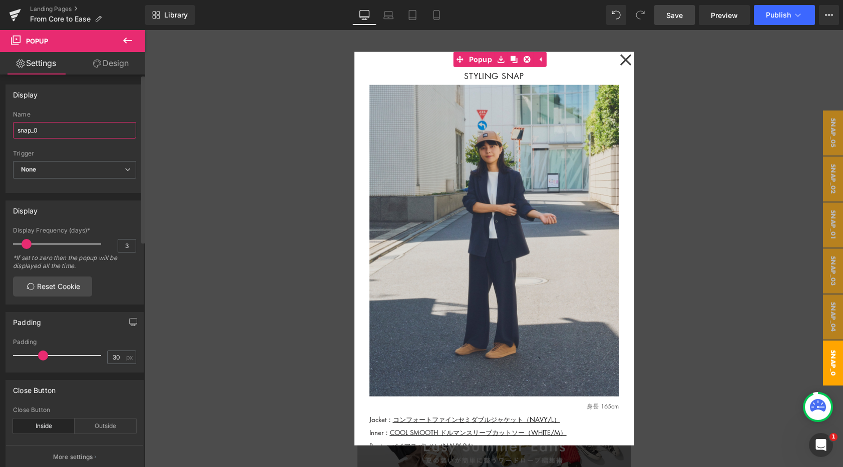
type input "snap_06"
click at [236, 319] on div at bounding box center [494, 248] width 698 height 437
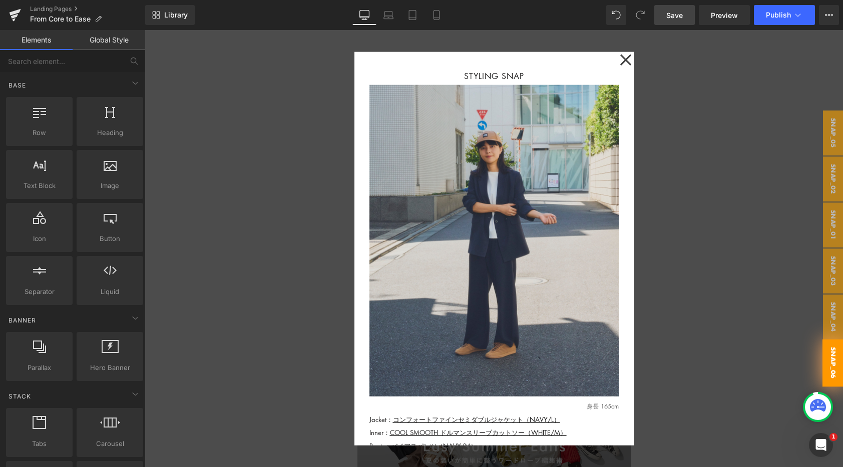
click at [688, 299] on div at bounding box center [494, 248] width 698 height 437
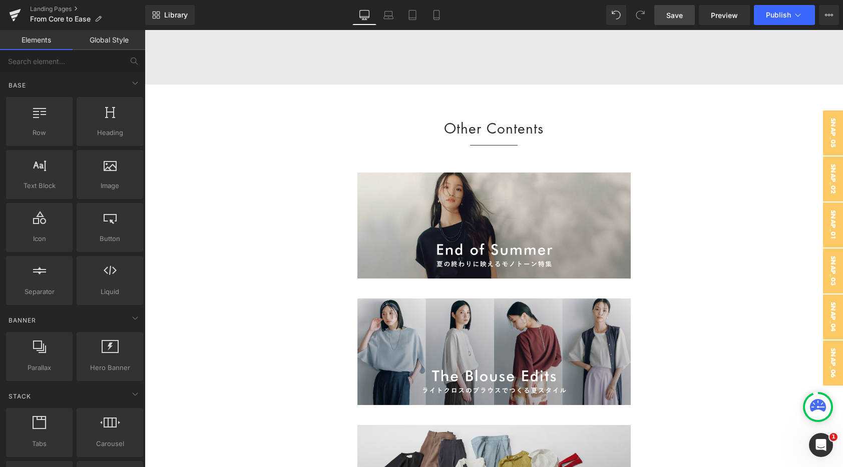
scroll to position [4385, 0]
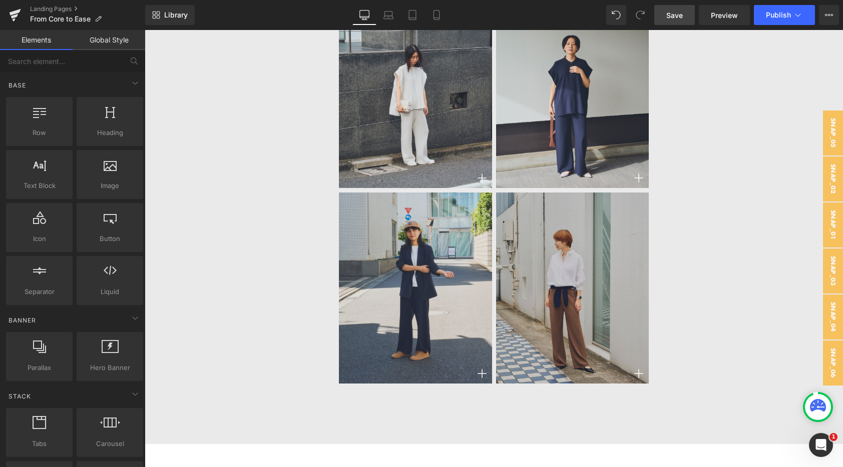
click at [572, 305] on img at bounding box center [572, 288] width 153 height 191
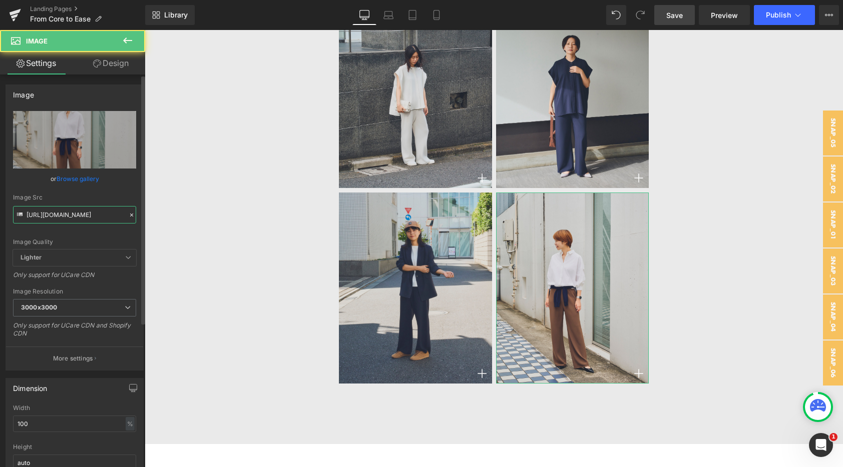
click at [111, 220] on input "[URL][DOMAIN_NAME]" at bounding box center [74, 215] width 123 height 18
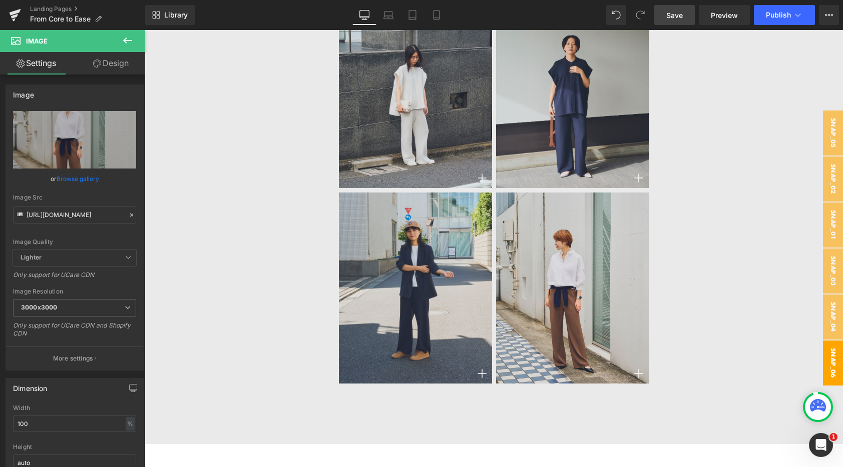
click at [833, 353] on span "snap_06" at bounding box center [833, 363] width 20 height 45
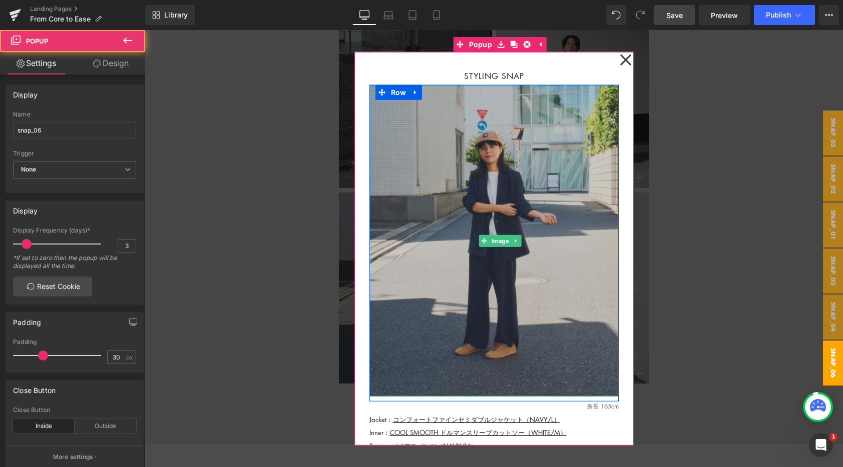
click at [430, 266] on img at bounding box center [493, 241] width 249 height 312
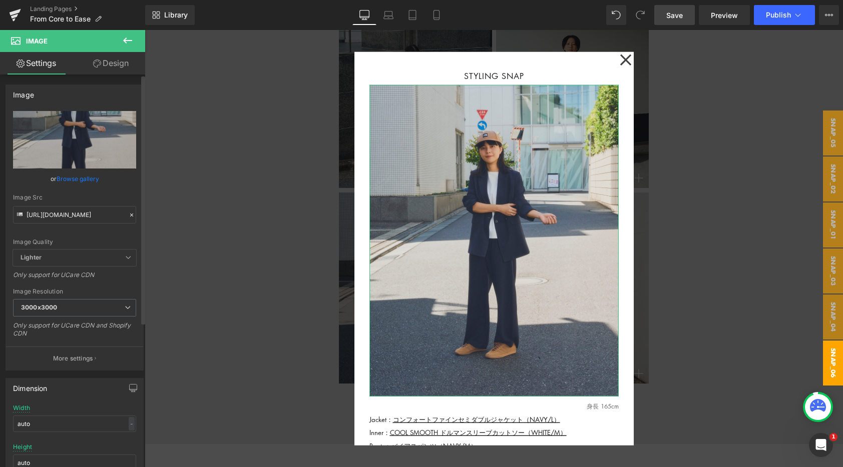
click at [128, 215] on icon at bounding box center [131, 215] width 7 height 7
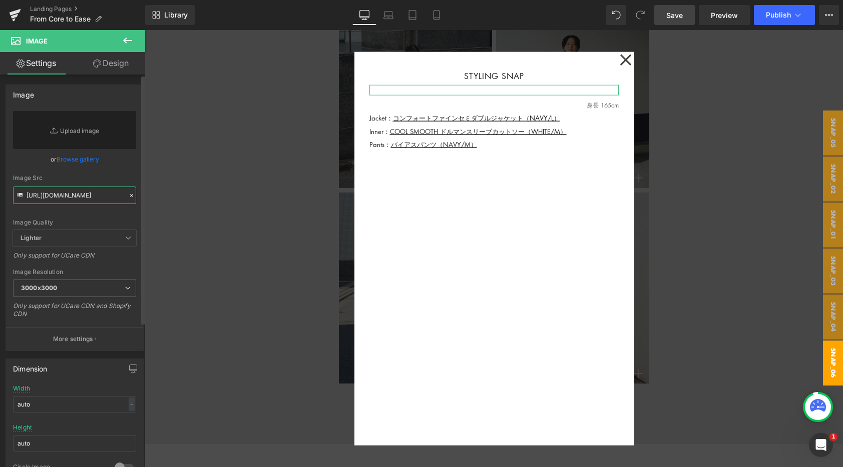
click at [81, 199] on input "[URL][DOMAIN_NAME]" at bounding box center [74, 196] width 123 height 18
paste input "[URL][DOMAIN_NAME]"
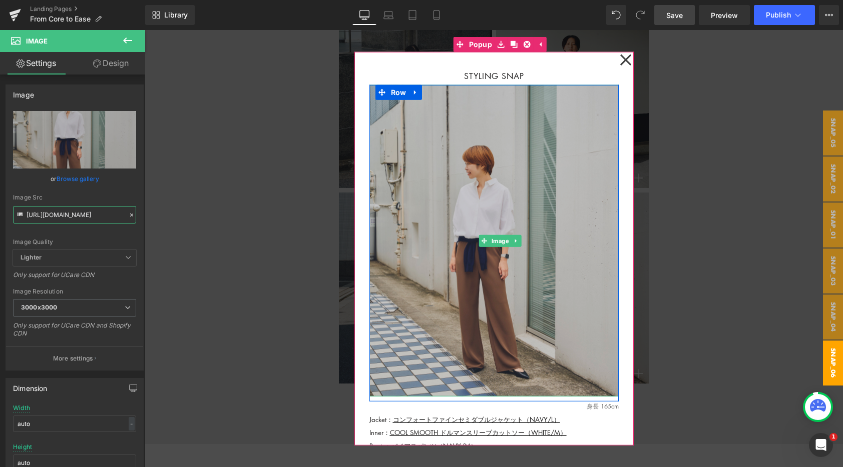
scroll to position [23, 0]
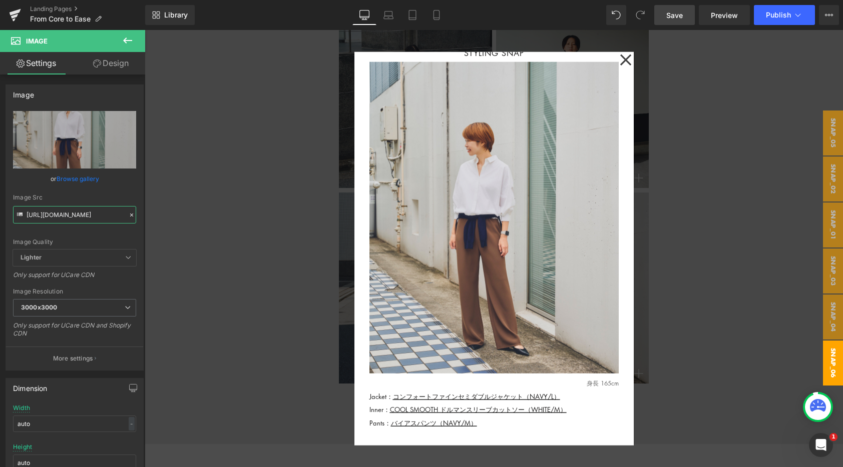
type input "[URL][DOMAIN_NAME]"
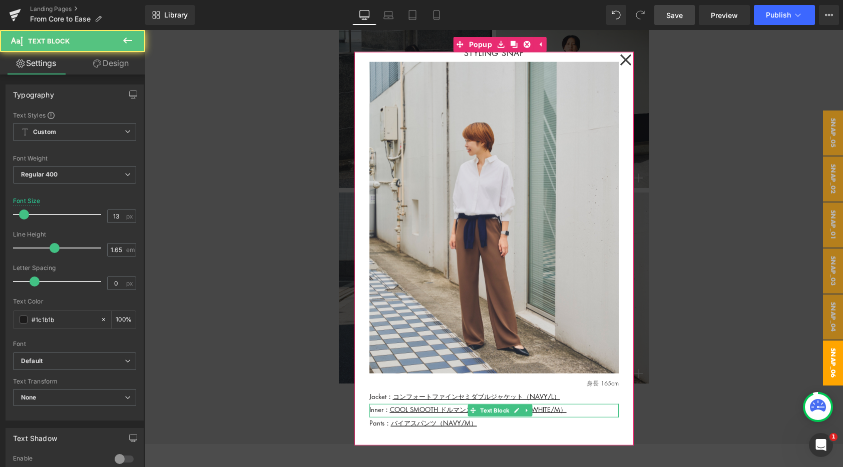
click at [598, 410] on p "Inner： COOL SMOOTH ドルマンスリーブカットソー（WHITE/M）" at bounding box center [493, 409] width 249 height 11
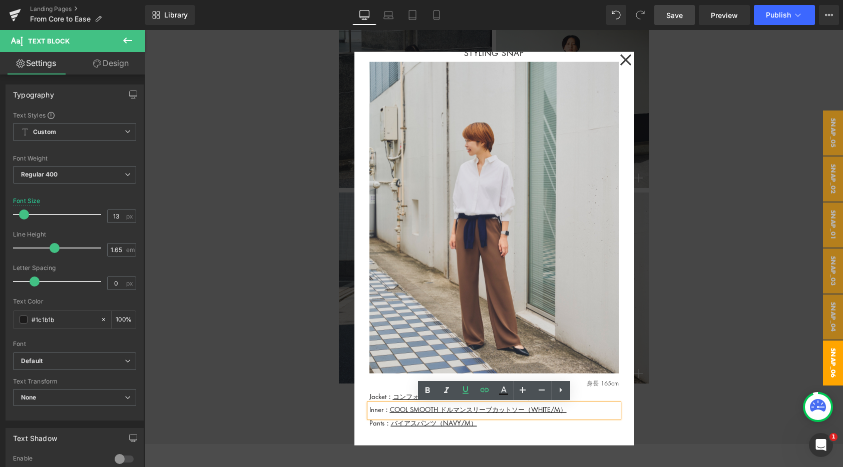
click at [378, 408] on p "Inner： COOL SMOOTH ドルマンスリーブカットソー（WHITE/M）" at bounding box center [493, 409] width 249 height 11
drag, startPoint x: 581, startPoint y: 414, endPoint x: 392, endPoint y: 414, distance: 188.6
click at [392, 414] on p "Inner： COOL SMOOTH ドルマンスリーブカットソー（WHITE/M）" at bounding box center [493, 409] width 249 height 11
click at [387, 412] on p "Inner： COOL SMOOTH ドルマンスリーブカットソー（WHITE/M）" at bounding box center [493, 409] width 249 height 11
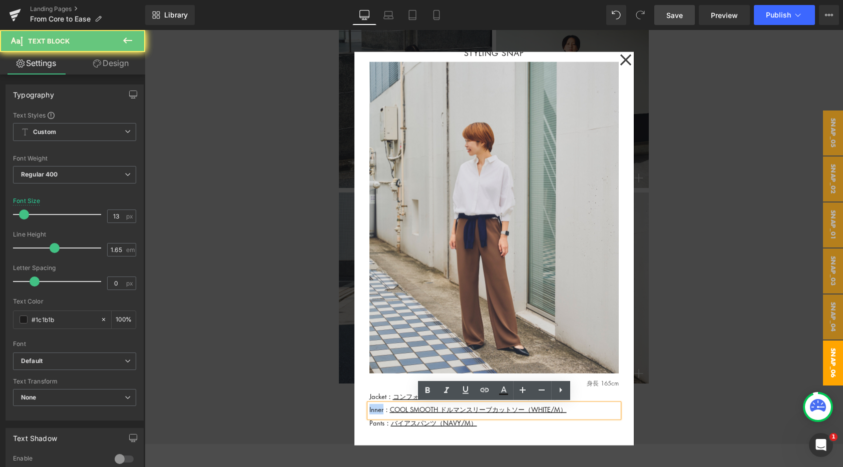
drag, startPoint x: 387, startPoint y: 412, endPoint x: 348, endPoint y: 412, distance: 39.0
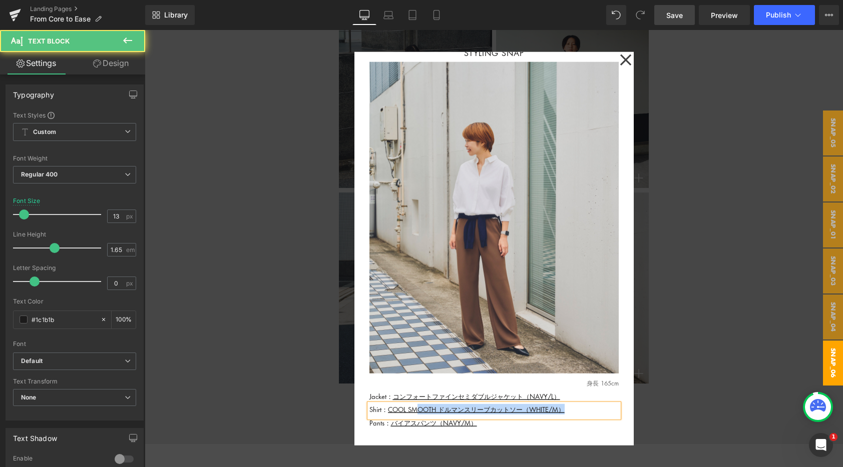
drag, startPoint x: 590, startPoint y: 415, endPoint x: 421, endPoint y: 412, distance: 169.1
click at [421, 412] on div "Shirt： COOL SMOOTH ドルマンスリーブカットソー（WHITE/M）" at bounding box center [493, 410] width 249 height 13
drag, startPoint x: 388, startPoint y: 411, endPoint x: 524, endPoint y: 411, distance: 136.6
click at [524, 411] on p "Shirt： コクーンシャツ（WHITE/M）" at bounding box center [493, 409] width 249 height 11
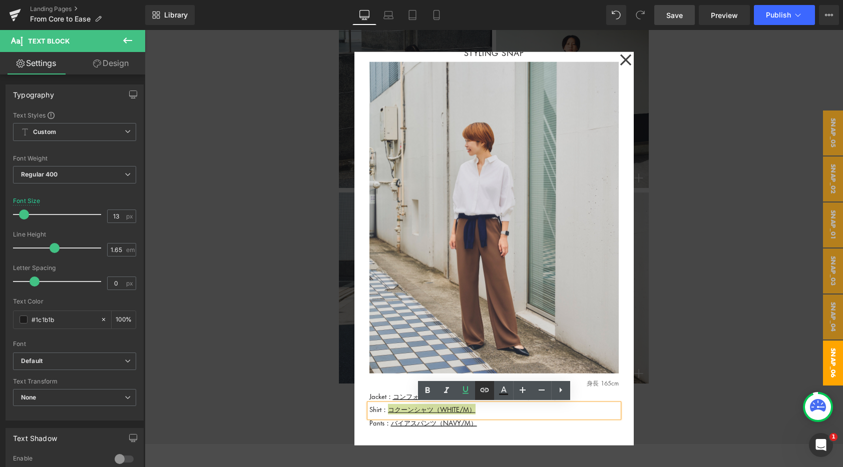
click at [446, 431] on input "[URL][DOMAIN_NAME]" at bounding box center [460, 430] width 154 height 25
paste input "[URL][DOMAIN_NAME]"
type input "[URL][DOMAIN_NAME]"
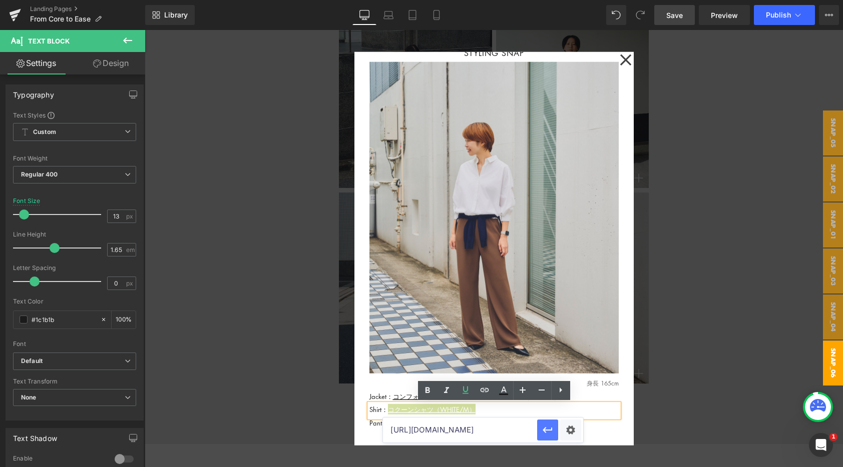
scroll to position [0, 0]
click at [547, 433] on icon "button" at bounding box center [547, 430] width 12 height 12
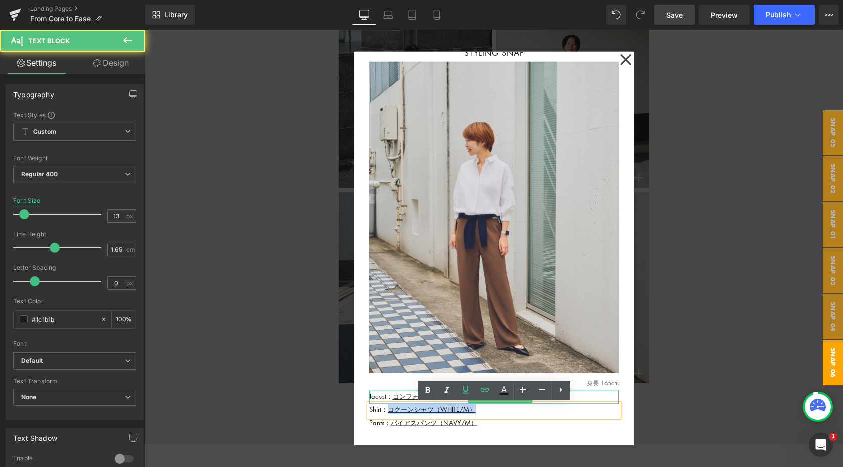
click at [598, 395] on p "Jacket： コンフォートファインセミダブルジャケット（NAVY/L）" at bounding box center [493, 396] width 249 height 11
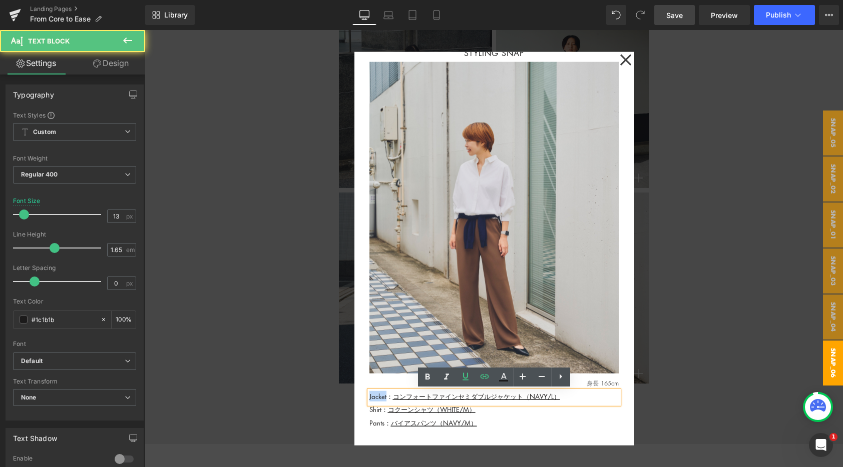
drag, startPoint x: 388, startPoint y: 398, endPoint x: 312, endPoint y: 398, distance: 76.0
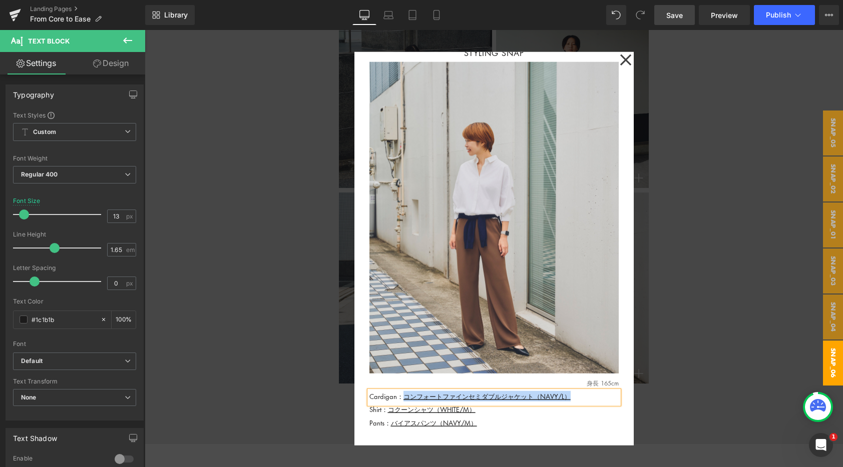
drag, startPoint x: 588, startPoint y: 394, endPoint x: 403, endPoint y: 396, distance: 185.6
click at [403, 396] on p "Cardigan： コンフォートファインセミダブルジャケット（NAVY/L）" at bounding box center [493, 396] width 249 height 11
drag, startPoint x: 561, startPoint y: 399, endPoint x: 403, endPoint y: 399, distance: 157.6
click at [403, 399] on p "Cardigan： Vネックショートニットカーディガン（[PERSON_NAME]Y/M）" at bounding box center [493, 396] width 249 height 11
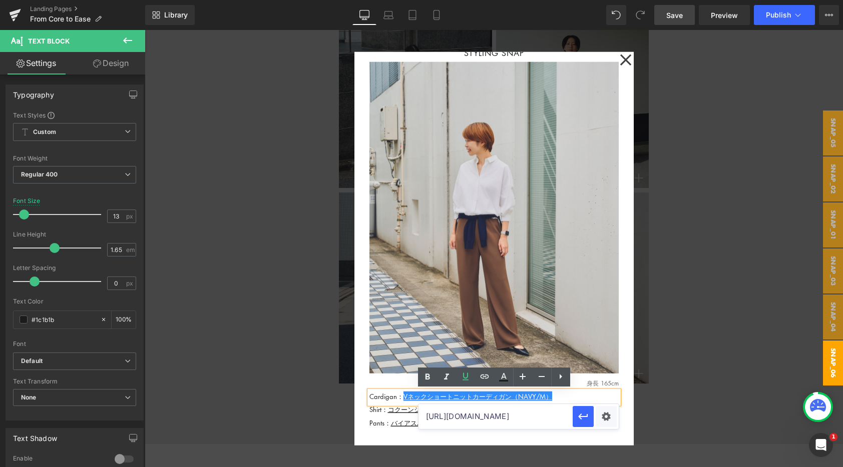
click at [460, 417] on input "[URL][DOMAIN_NAME]" at bounding box center [495, 416] width 154 height 25
paste input "[URL][DOMAIN_NAME]"
type input "[URL][DOMAIN_NAME]"
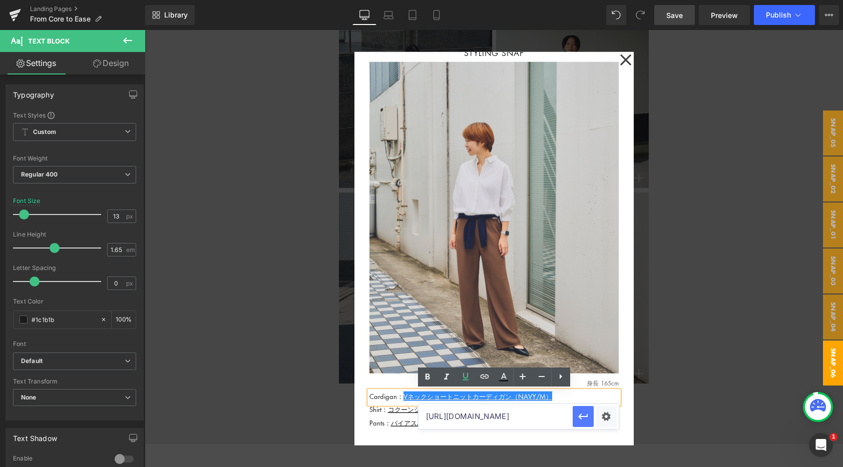
click at [580, 422] on icon "button" at bounding box center [583, 417] width 12 height 12
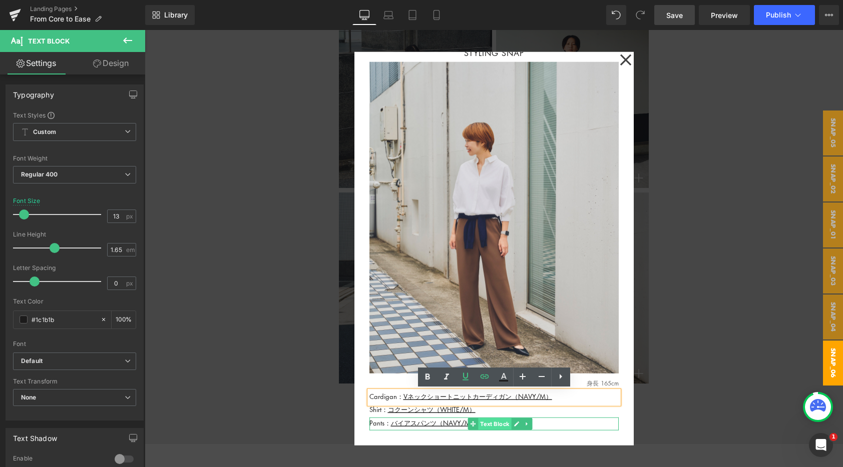
click at [482, 425] on span "Text Block" at bounding box center [494, 424] width 33 height 12
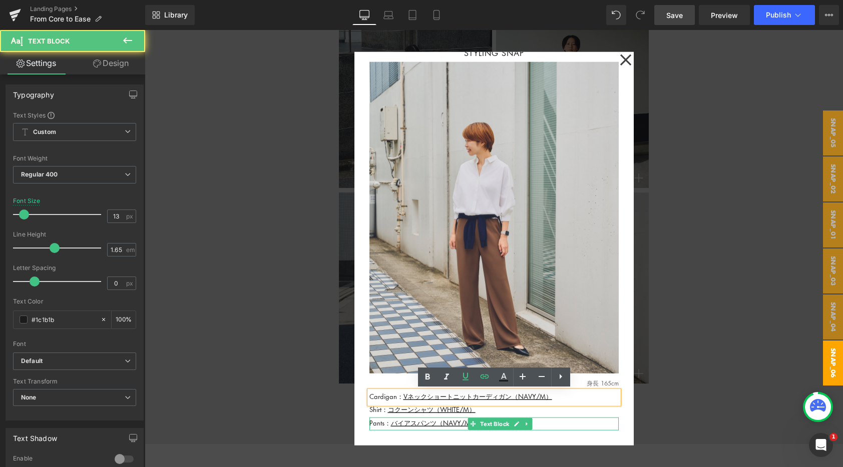
click at [454, 423] on link "バイアスパンツ（NAVY/M）" at bounding box center [434, 423] width 86 height 10
click at [513, 421] on icon at bounding box center [516, 424] width 6 height 6
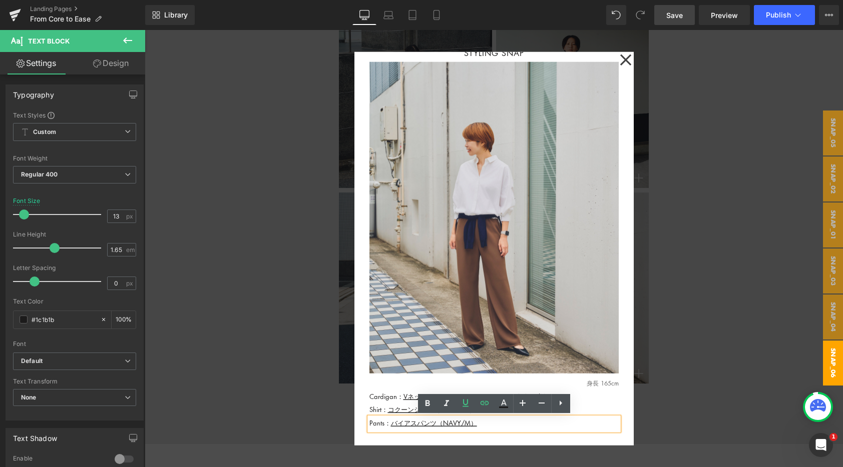
click at [495, 422] on p "Pants： バイアスパンツ（NAVY/M）" at bounding box center [493, 422] width 249 height 11
click at [494, 426] on p "Pants： バイアスパンツ（BROWN/M）" at bounding box center [493, 422] width 249 height 11
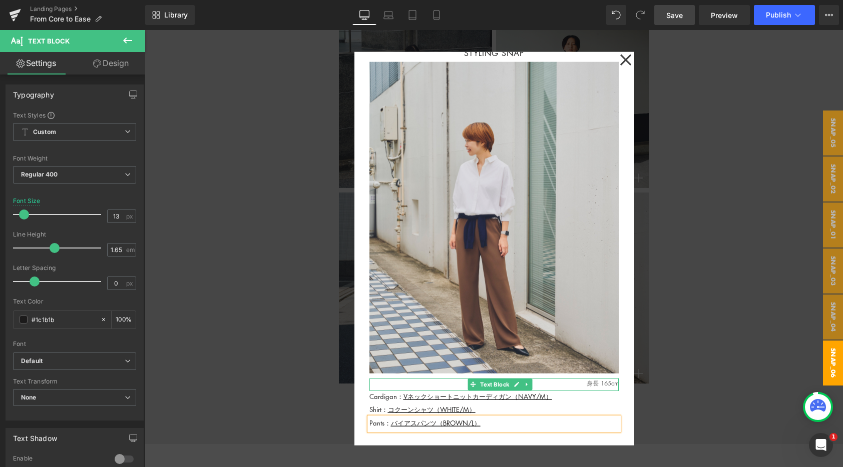
click at [609, 385] on p "身長 165cm" at bounding box center [493, 384] width 249 height 10
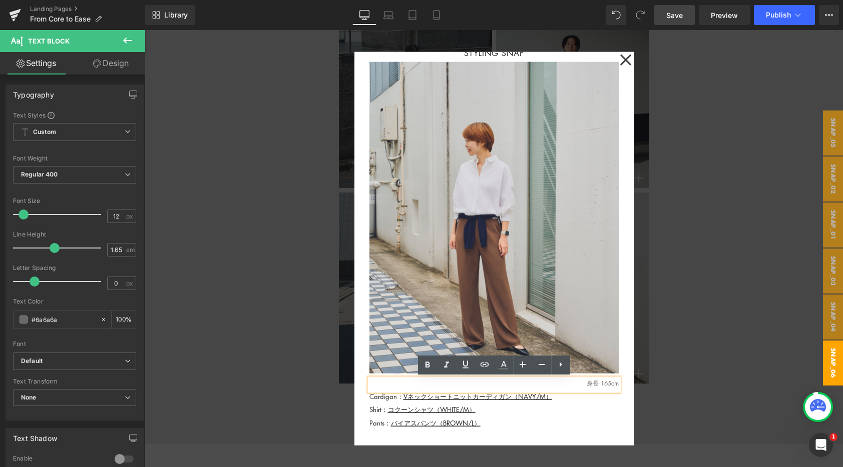
click at [610, 381] on p "身長 165cm" at bounding box center [493, 384] width 249 height 10
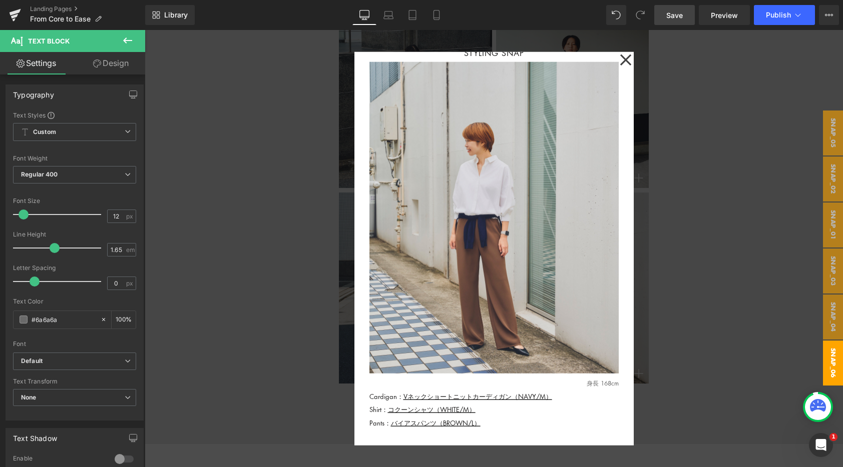
click at [677, 11] on span "Save" at bounding box center [674, 15] width 17 height 11
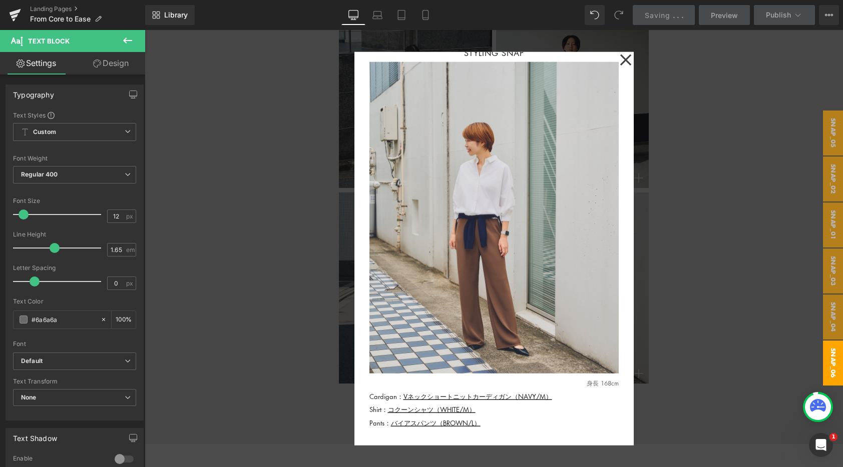
click at [280, 249] on div at bounding box center [494, 248] width 698 height 437
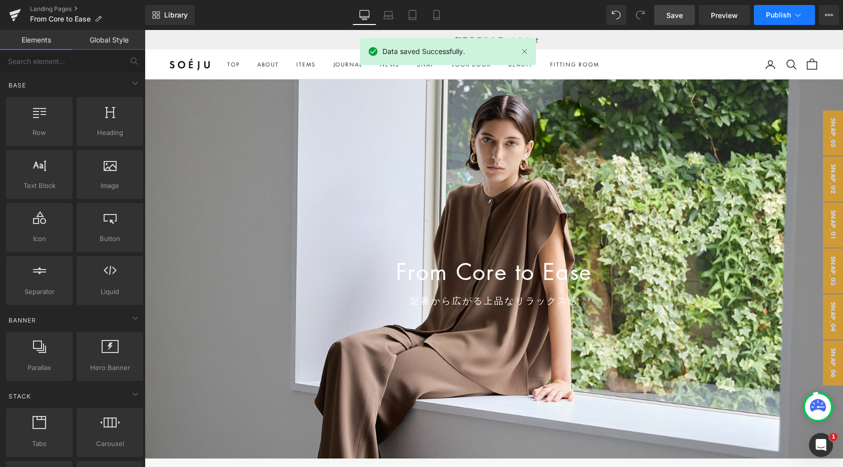
click at [772, 16] on span "Publish" at bounding box center [778, 15] width 25 height 8
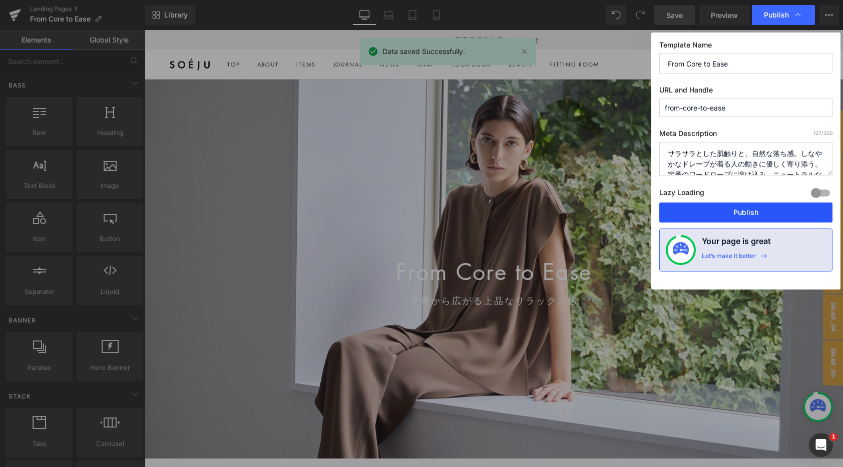
click at [748, 217] on button "Publish" at bounding box center [745, 213] width 173 height 20
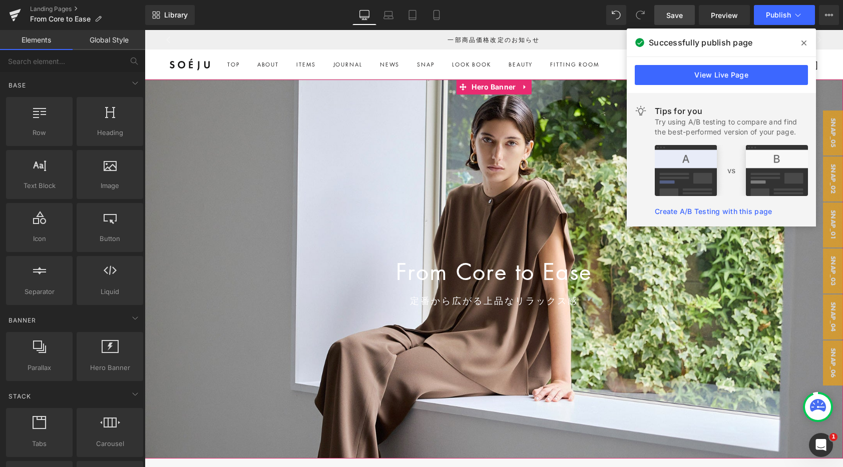
scroll to position [517, 0]
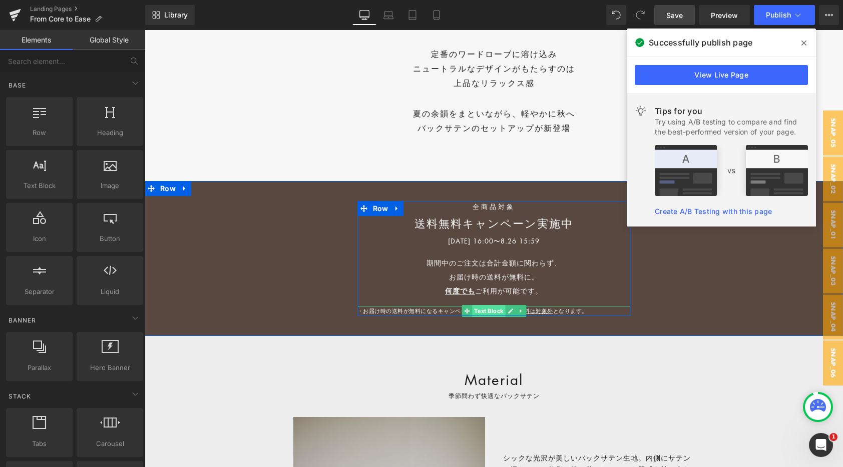
click at [483, 309] on span "Text Block" at bounding box center [488, 311] width 33 height 12
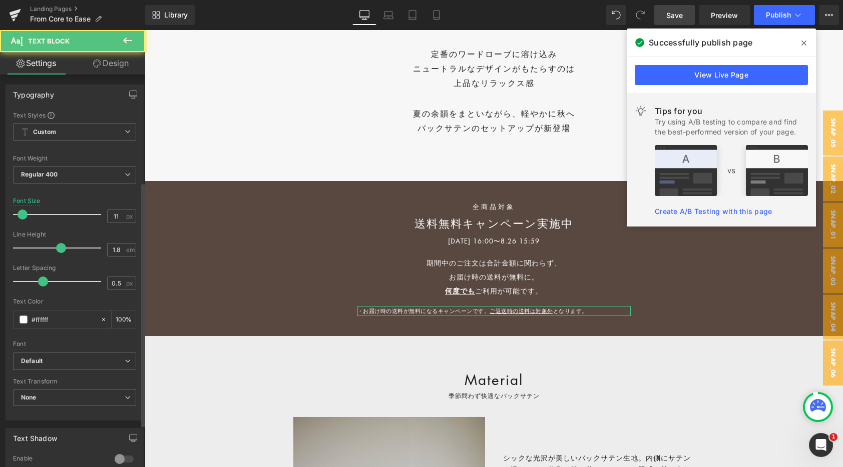
scroll to position [241, 0]
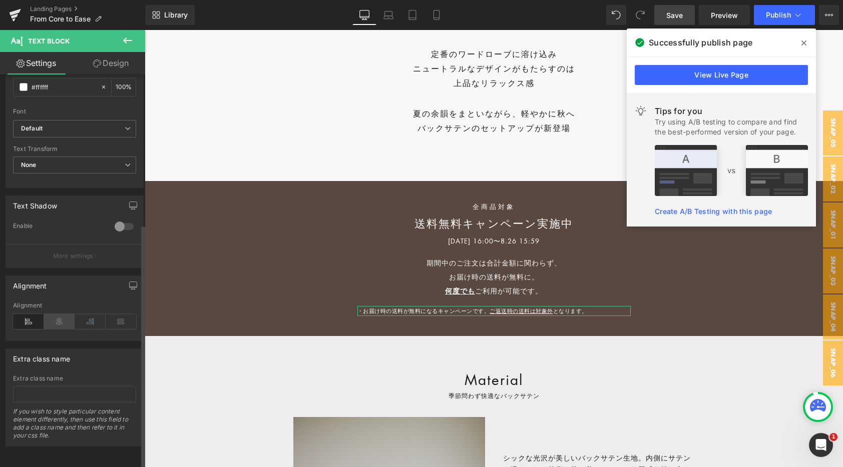
click at [58, 314] on icon at bounding box center [59, 321] width 31 height 15
click at [125, 276] on button "button" at bounding box center [133, 285] width 16 height 19
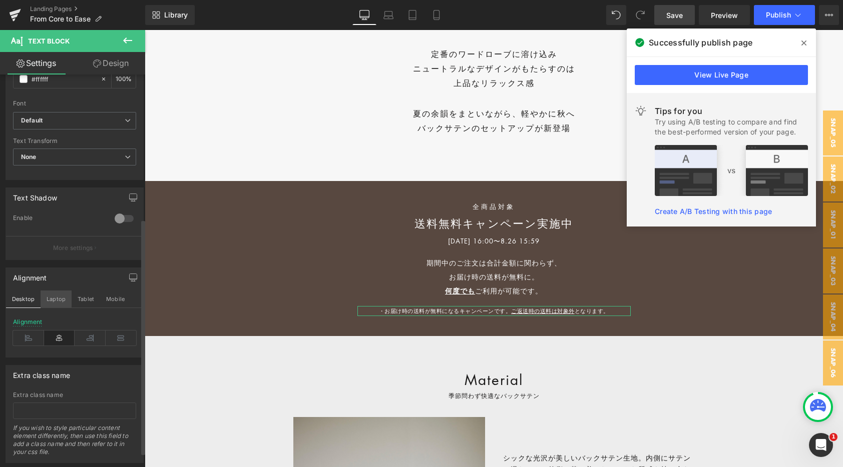
click at [58, 302] on button "Laptop" at bounding box center [56, 299] width 31 height 17
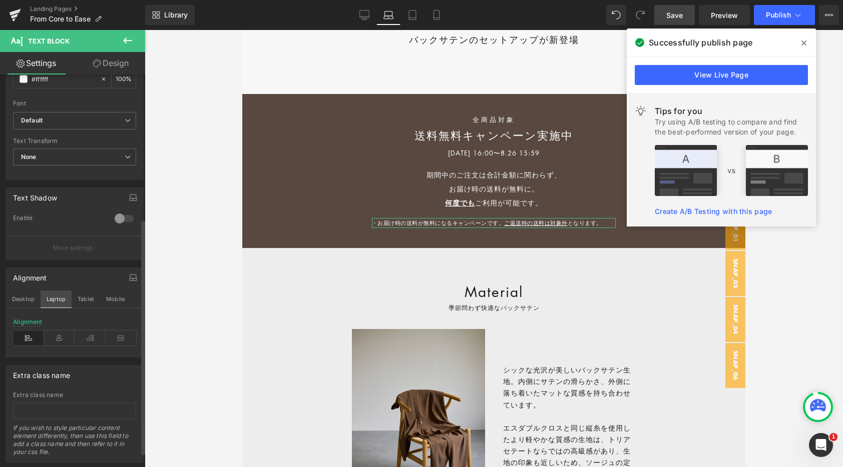
scroll to position [429, 0]
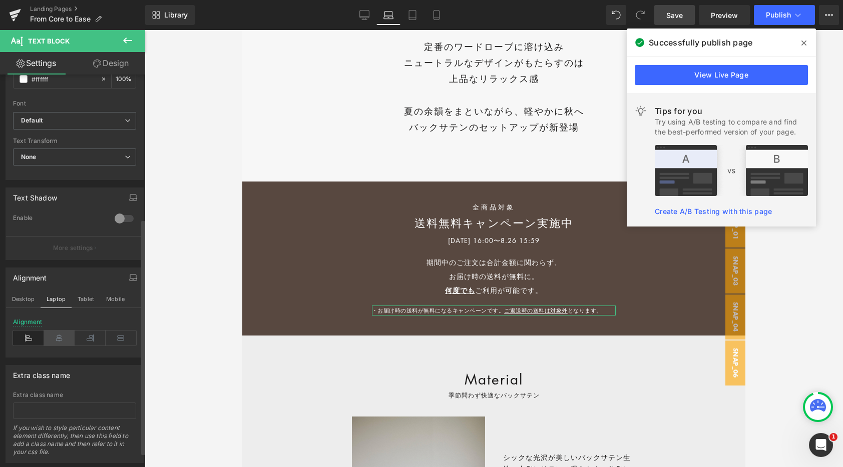
click at [56, 340] on icon at bounding box center [59, 338] width 31 height 15
click at [86, 301] on button "Tablet" at bounding box center [86, 299] width 29 height 17
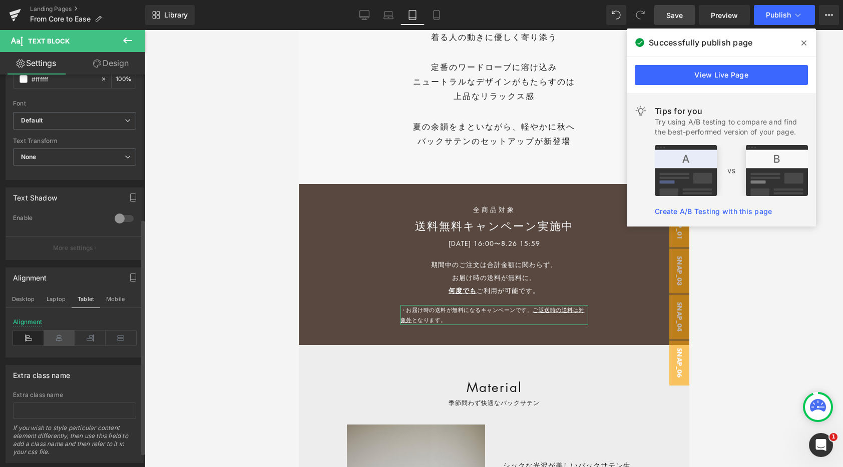
click at [64, 332] on icon at bounding box center [59, 338] width 31 height 15
click at [115, 293] on button "Mobile" at bounding box center [115, 299] width 31 height 17
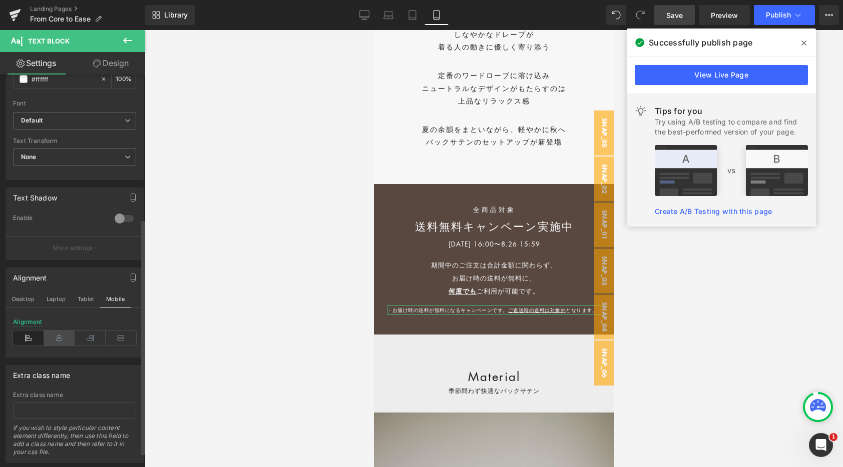
click at [60, 334] on icon at bounding box center [59, 338] width 31 height 15
click at [777, 19] on span "Publish" at bounding box center [778, 15] width 25 height 8
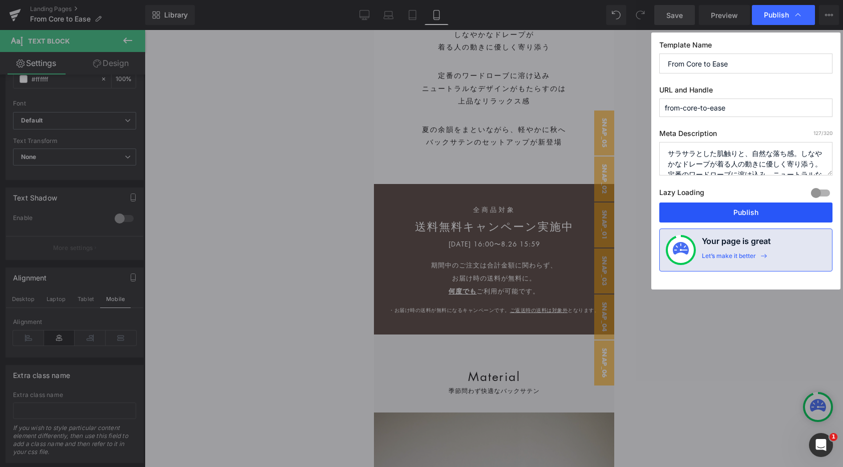
click at [716, 214] on button "Publish" at bounding box center [745, 213] width 173 height 20
